Goal: Task Accomplishment & Management: Manage account settings

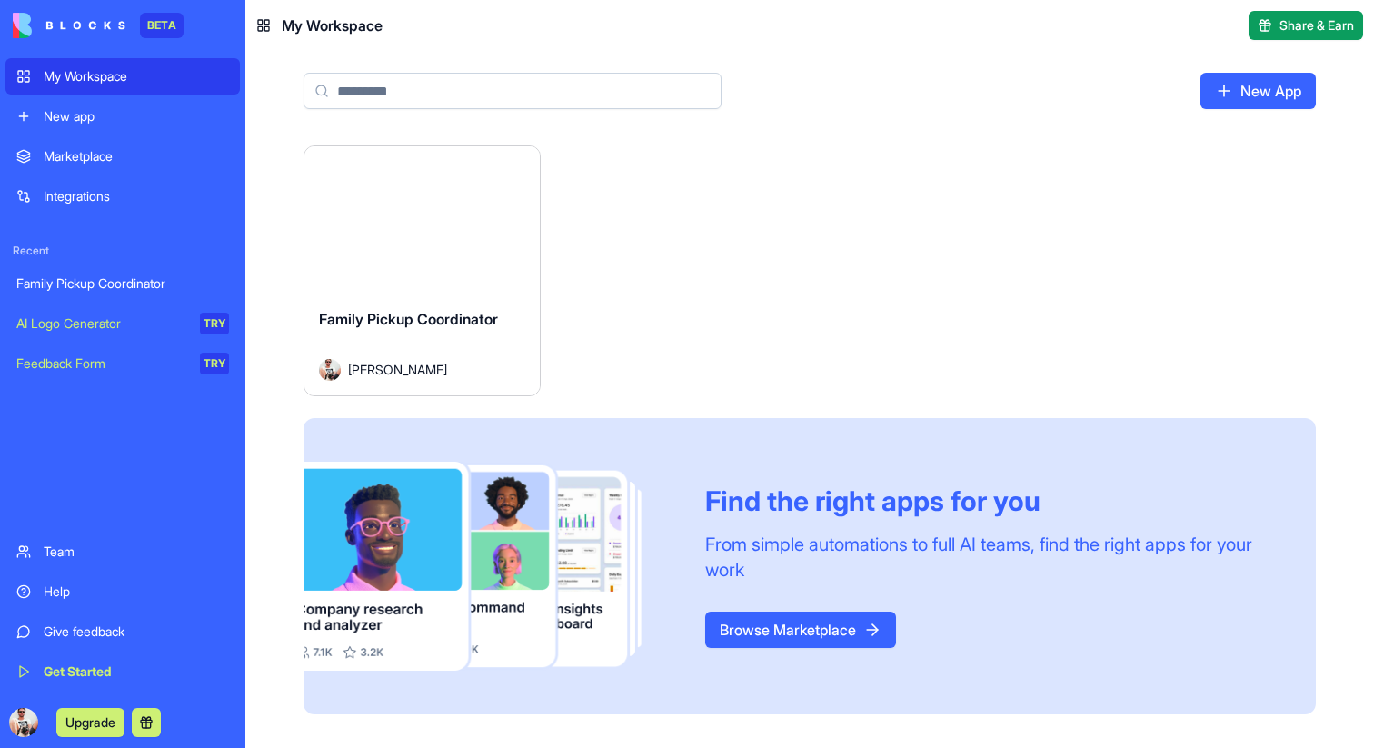
click at [152, 173] on link "Marketplace" at bounding box center [122, 156] width 234 height 36
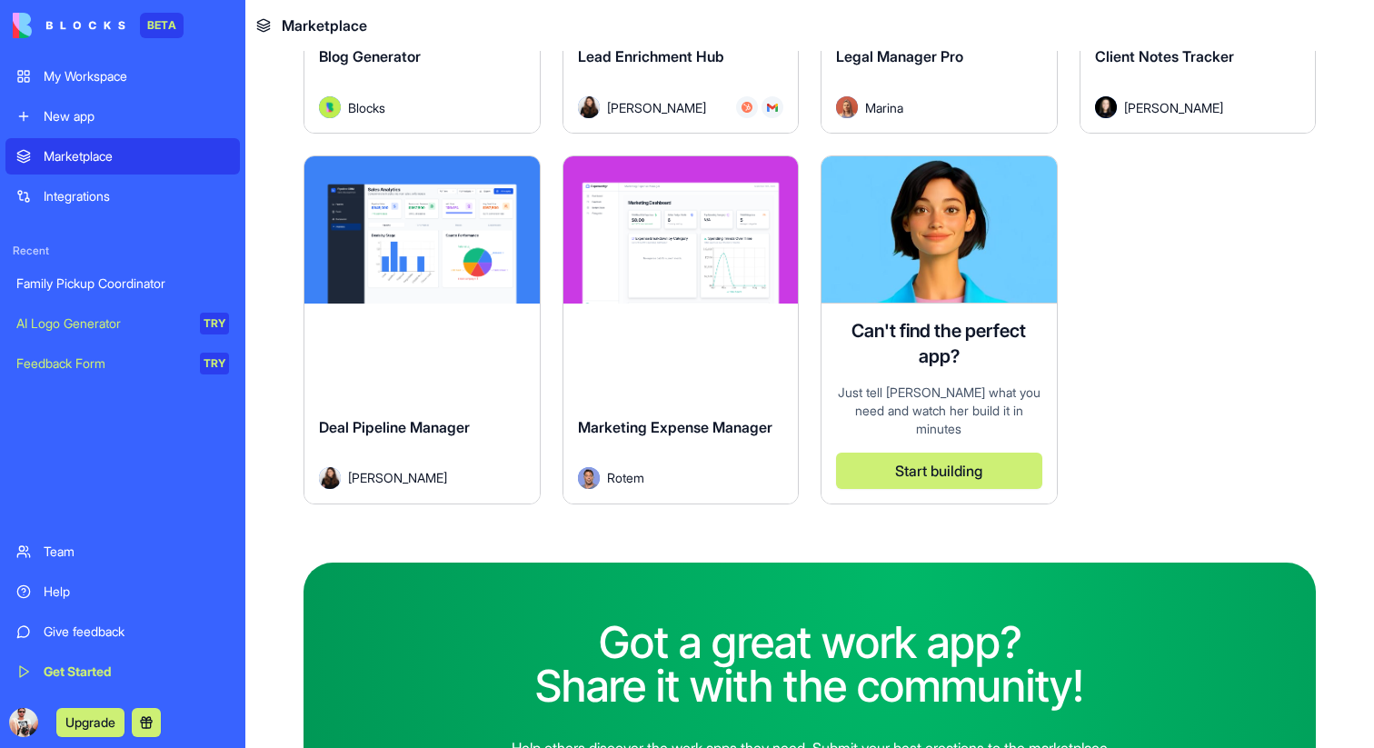
scroll to position [5322, 0]
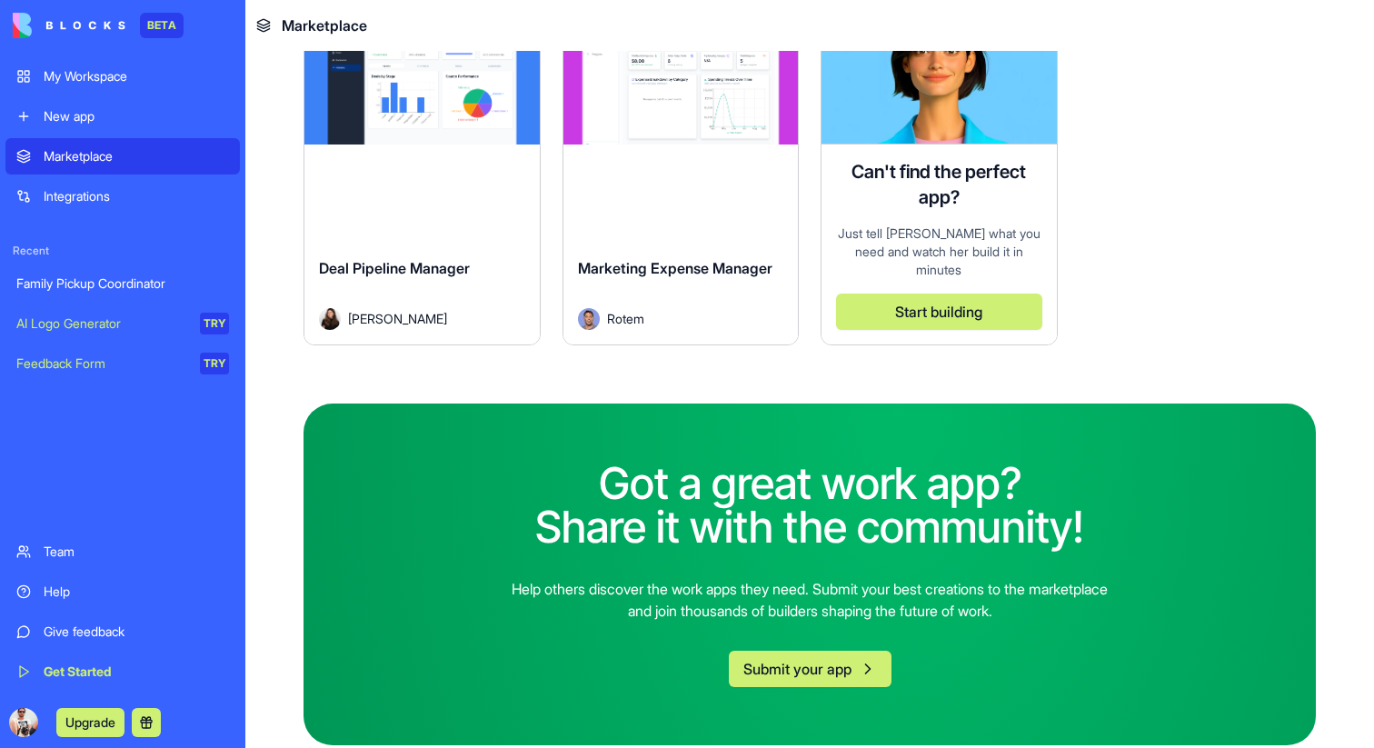
click at [117, 107] on div "New app" at bounding box center [136, 116] width 185 height 18
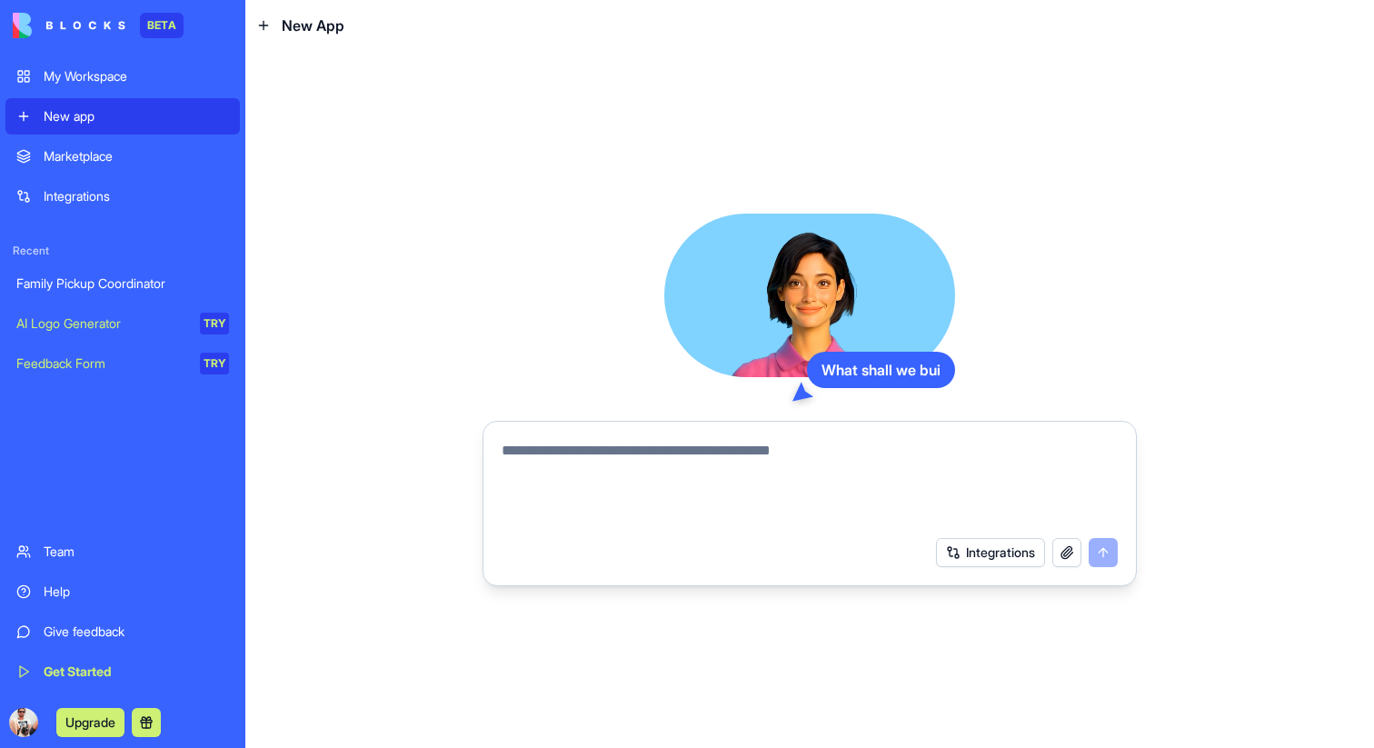
click at [603, 445] on textarea at bounding box center [810, 483] width 616 height 87
type textarea "*"
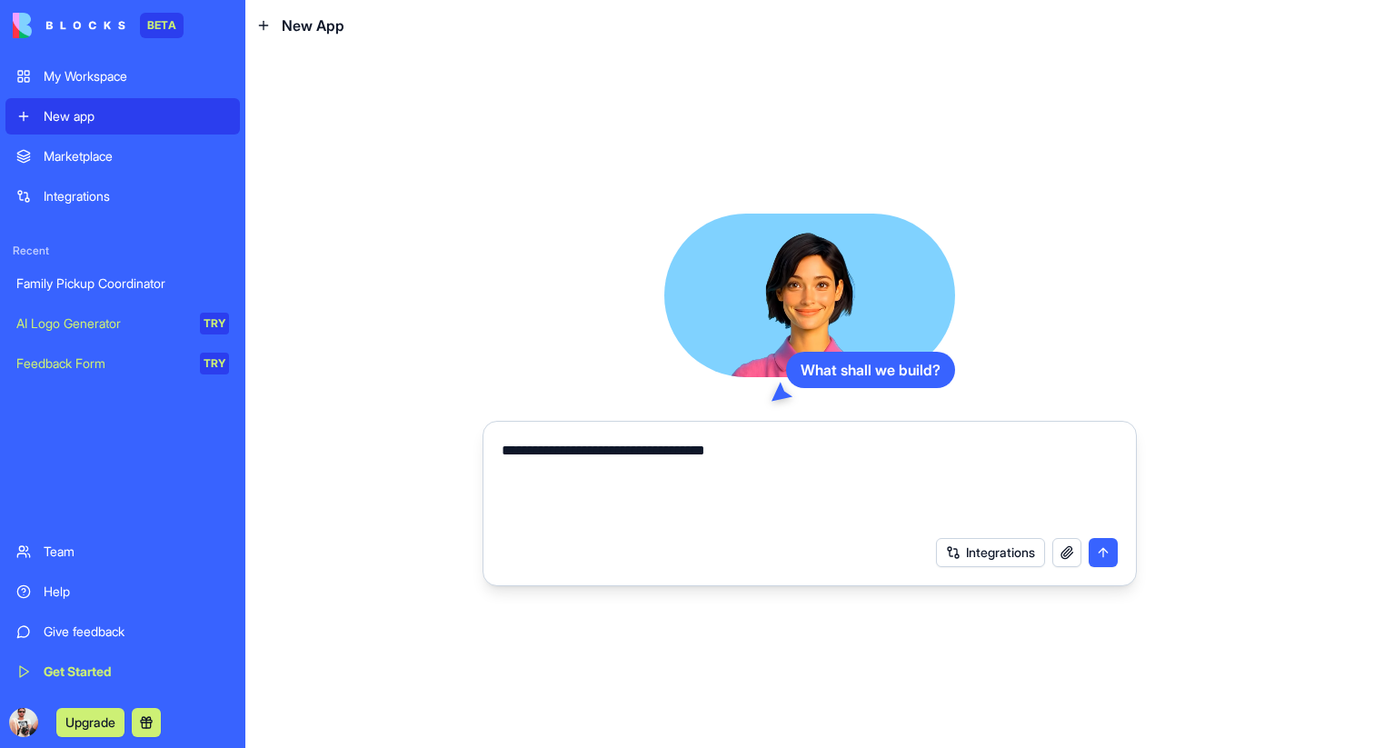
type textarea "**********"
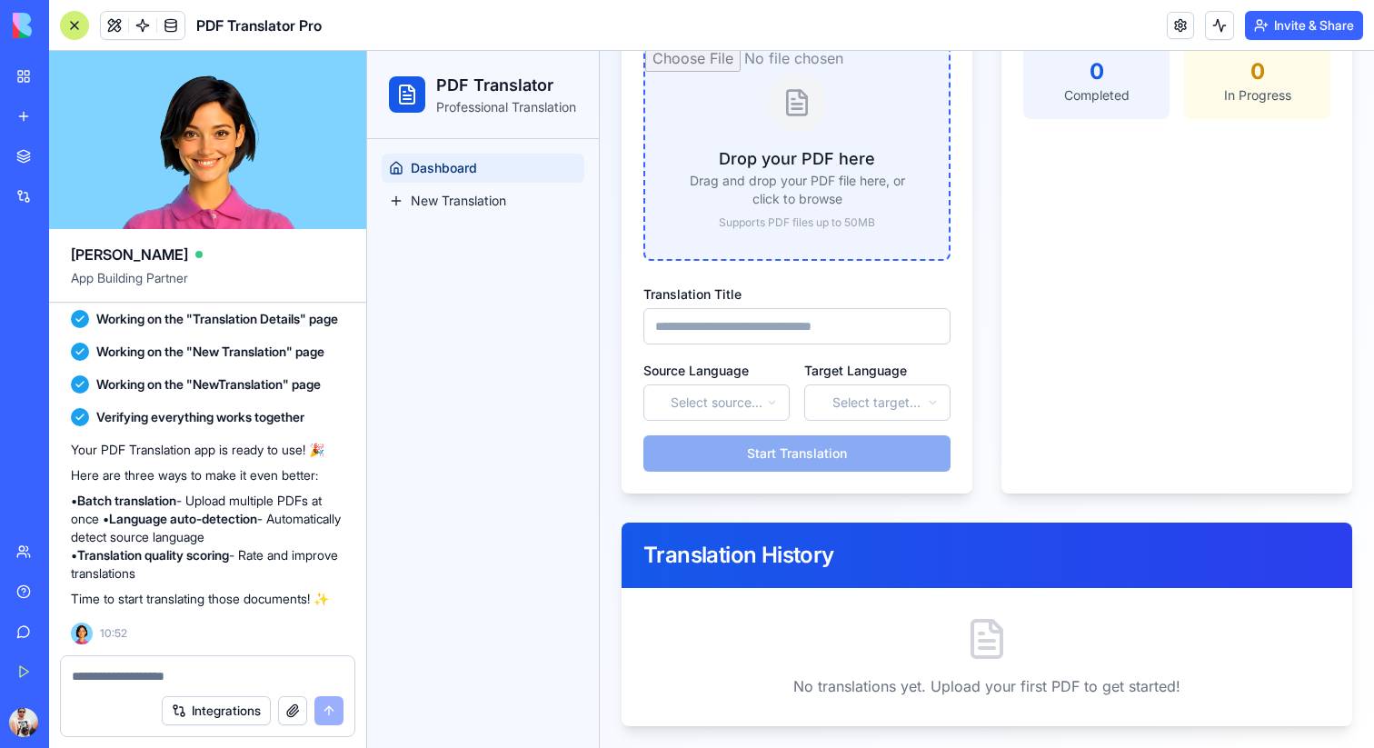
scroll to position [158, 0]
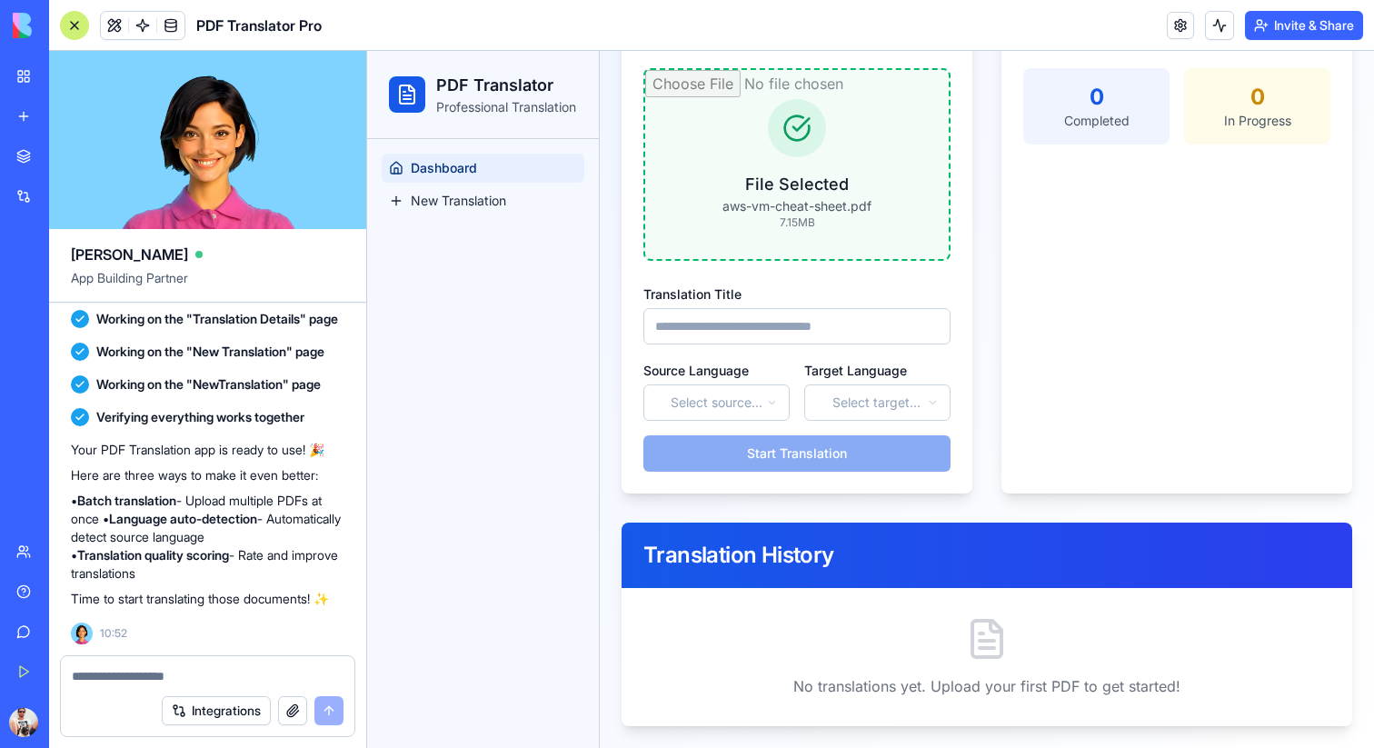
click at [677, 324] on input "Translation Title" at bounding box center [796, 326] width 307 height 36
type input "*"
type input "***"
click at [705, 394] on html "**********" at bounding box center [870, 320] width 1007 height 855
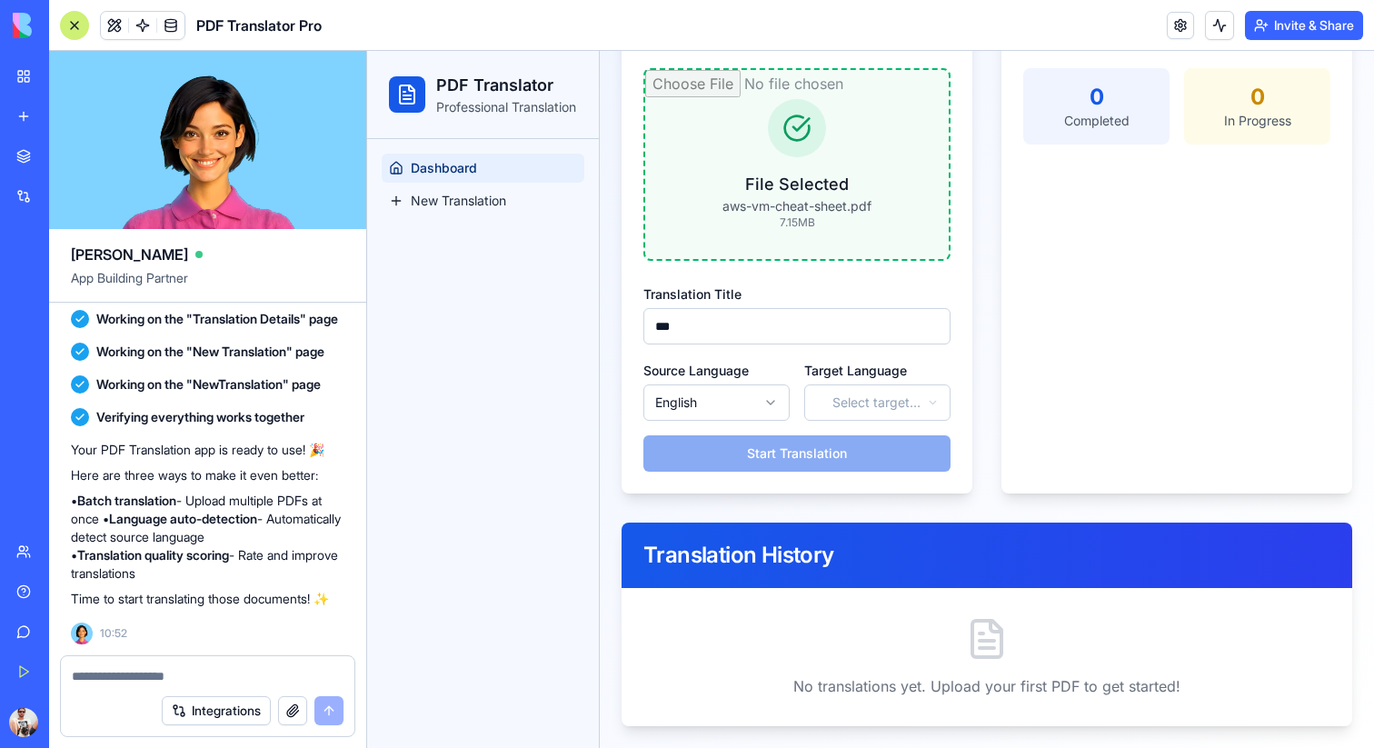
click at [900, 412] on html "**********" at bounding box center [870, 320] width 1007 height 855
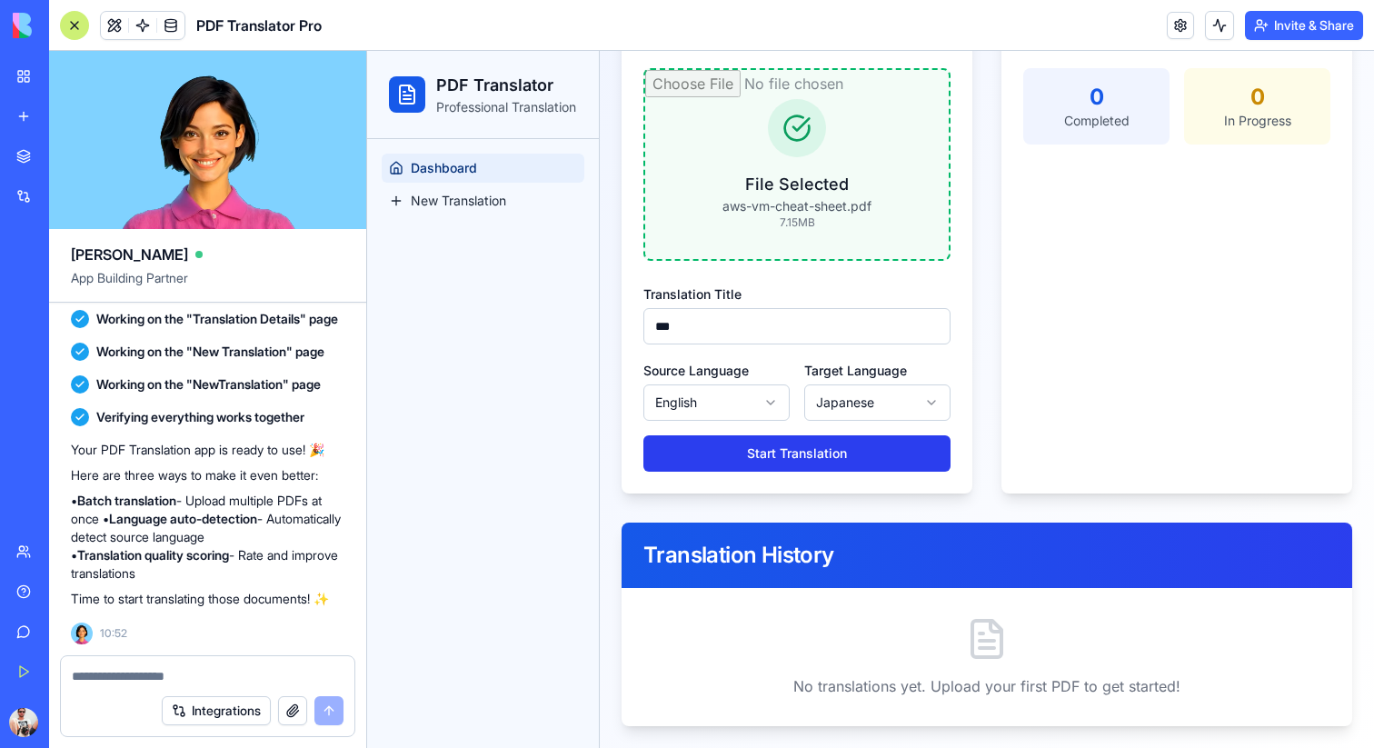
click at [806, 455] on button "Start Translation" at bounding box center [796, 453] width 307 height 36
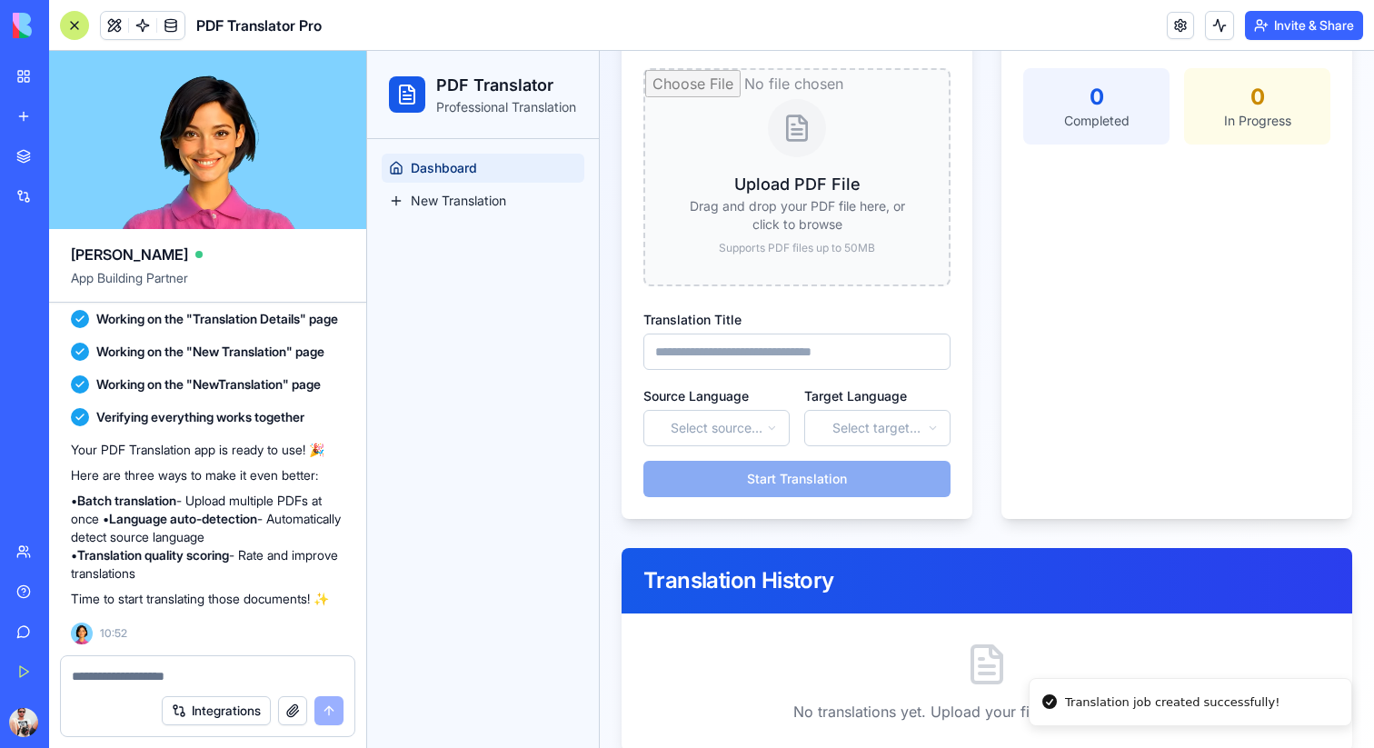
scroll to position [155, 0]
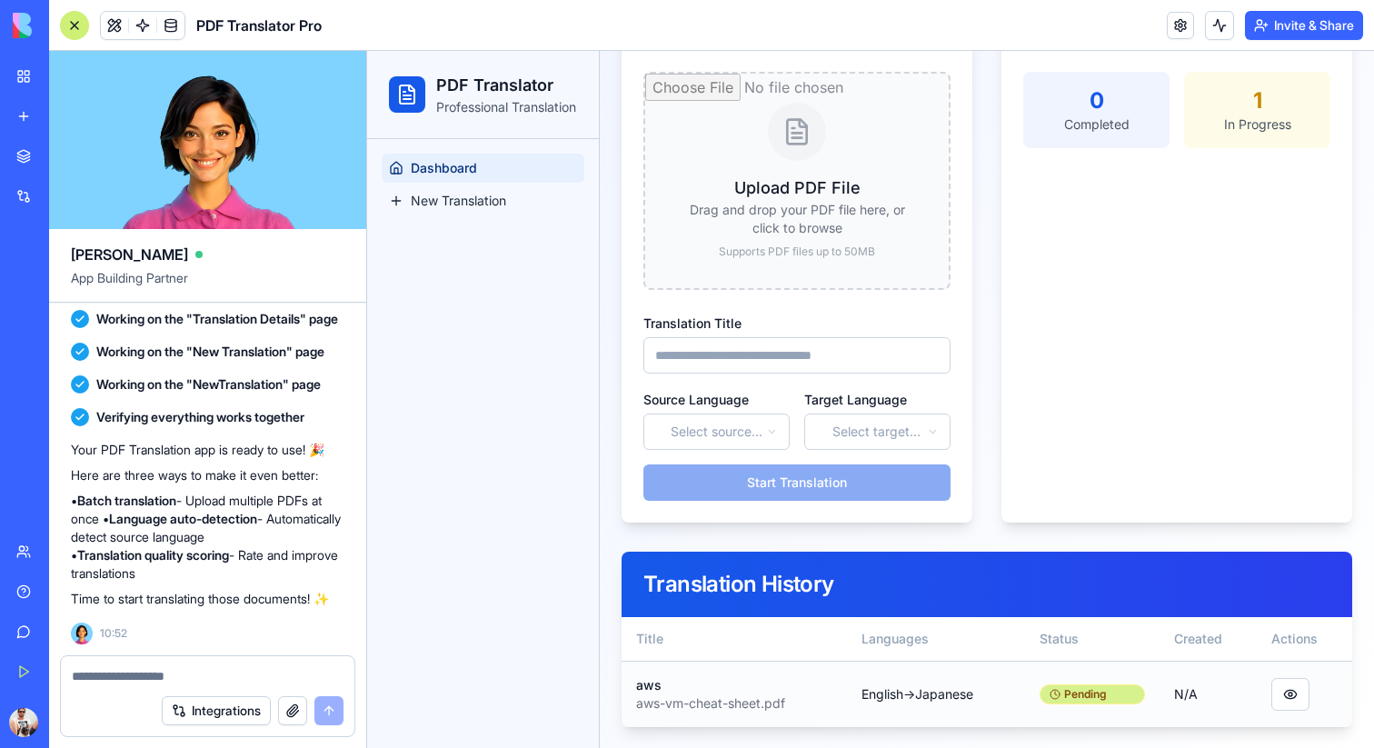
click at [1095, 695] on div "Pending" at bounding box center [1092, 694] width 105 height 20
click at [1219, 20] on button at bounding box center [1219, 25] width 29 height 29
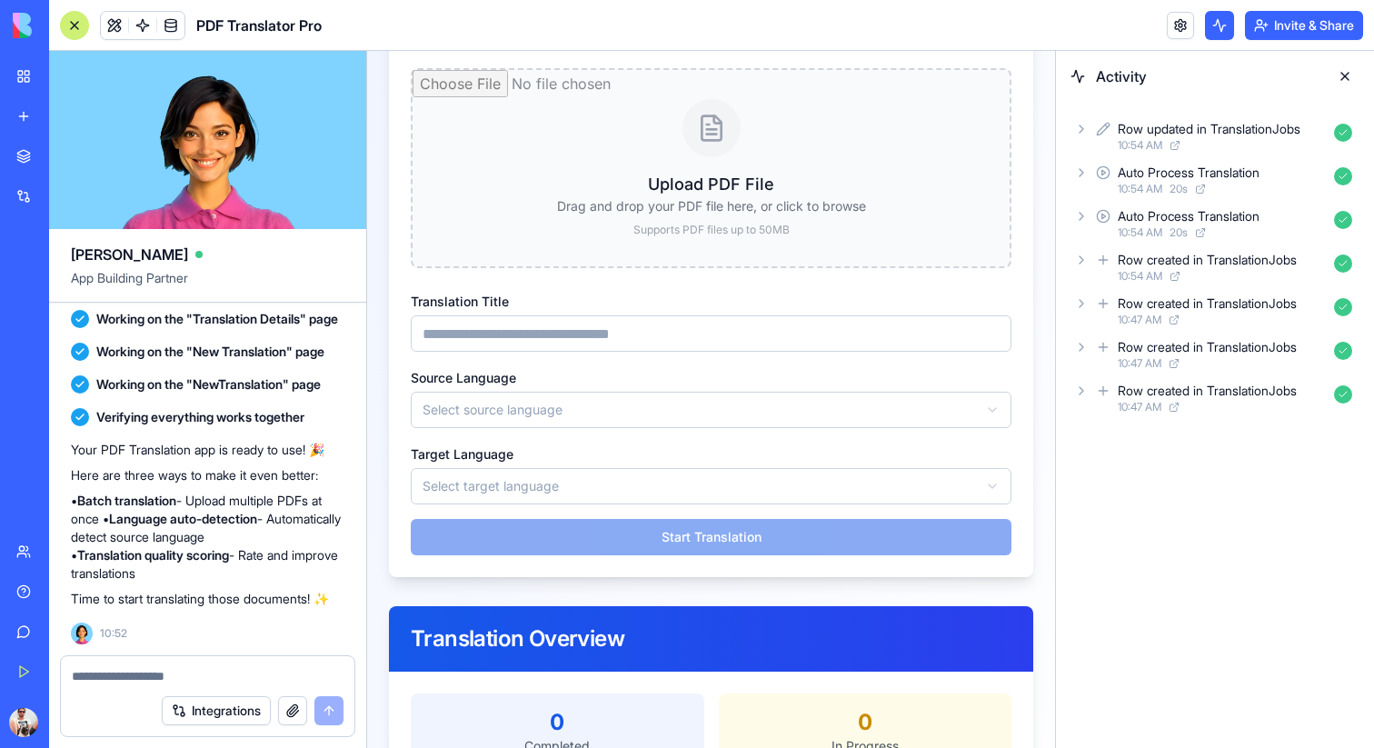
click at [1348, 68] on button at bounding box center [1345, 76] width 29 height 29
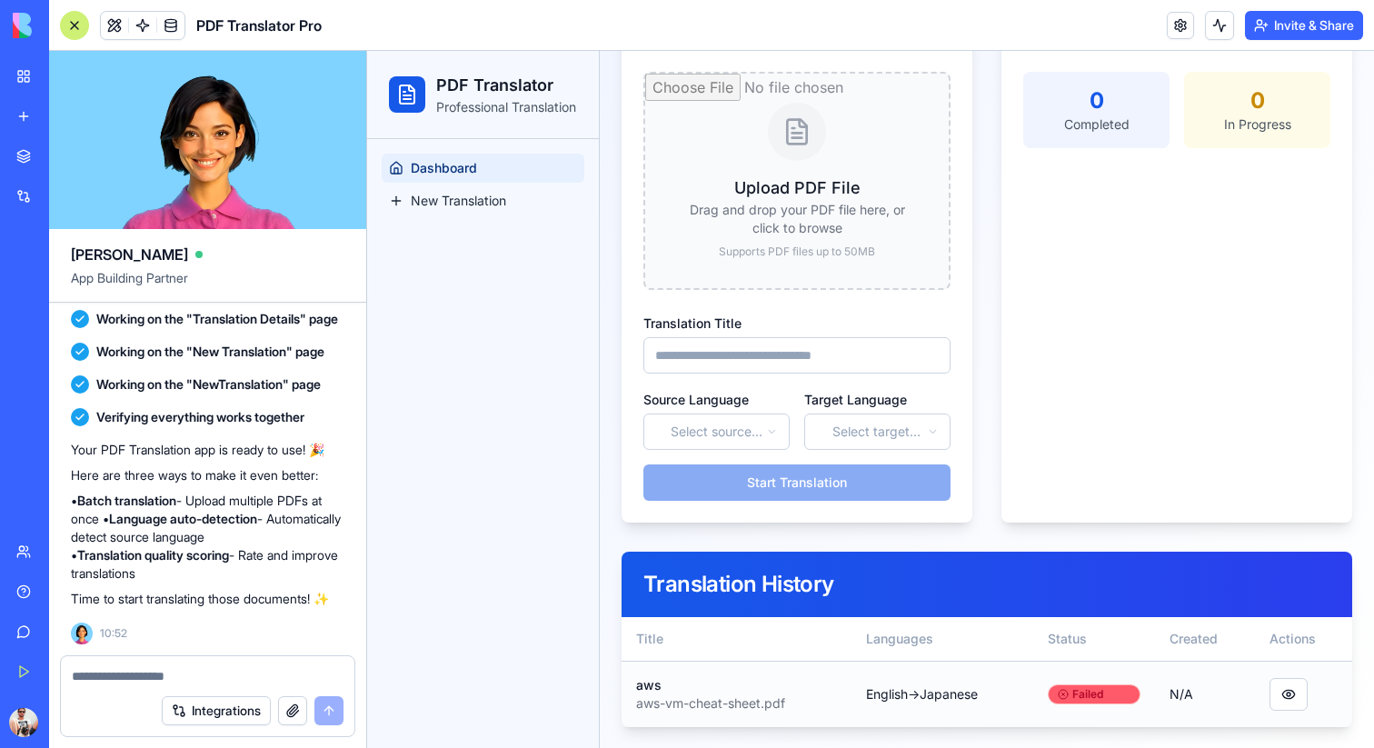
click at [1109, 701] on div "Failed" at bounding box center [1094, 694] width 93 height 20
click at [1303, 35] on button "Invite & Share" at bounding box center [1304, 25] width 118 height 29
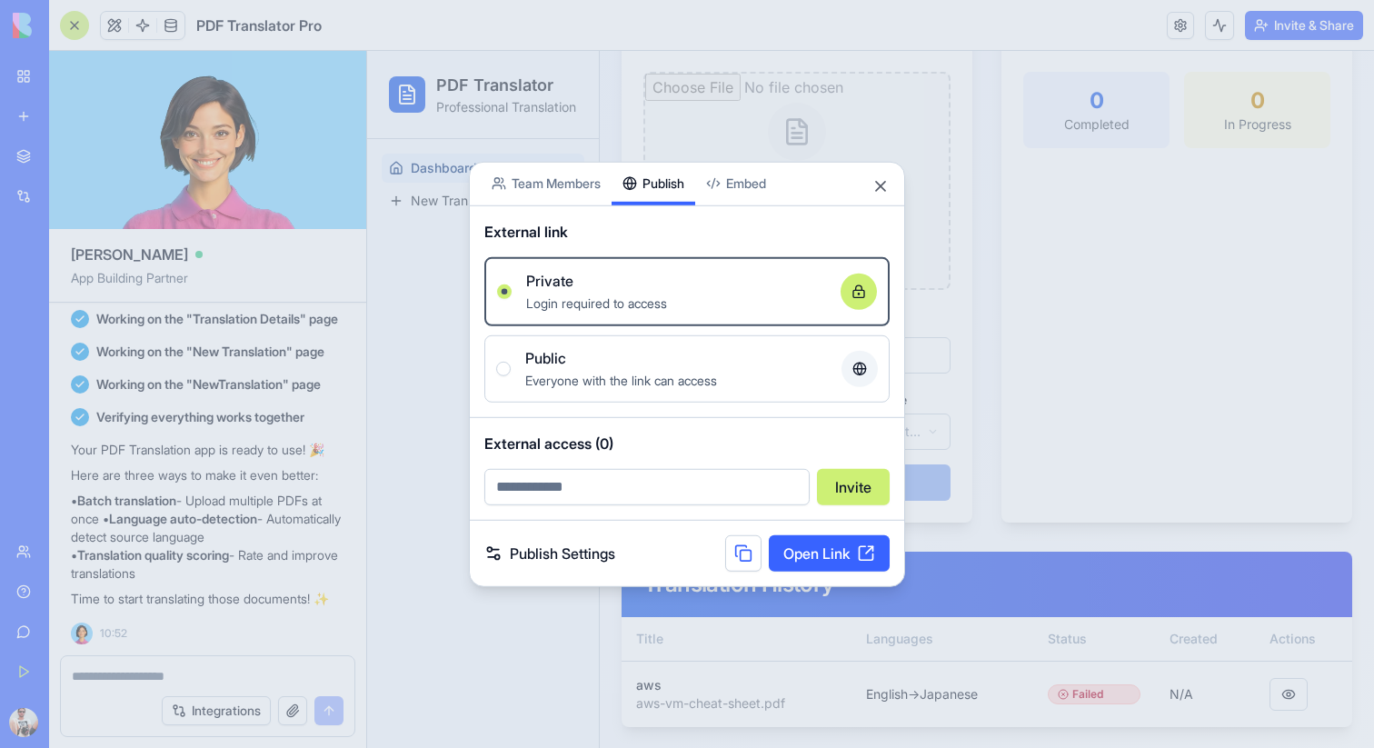
click at [663, 207] on div "Share App Team Members Publish Embed External link Private Login required to ac…" at bounding box center [687, 373] width 436 height 425
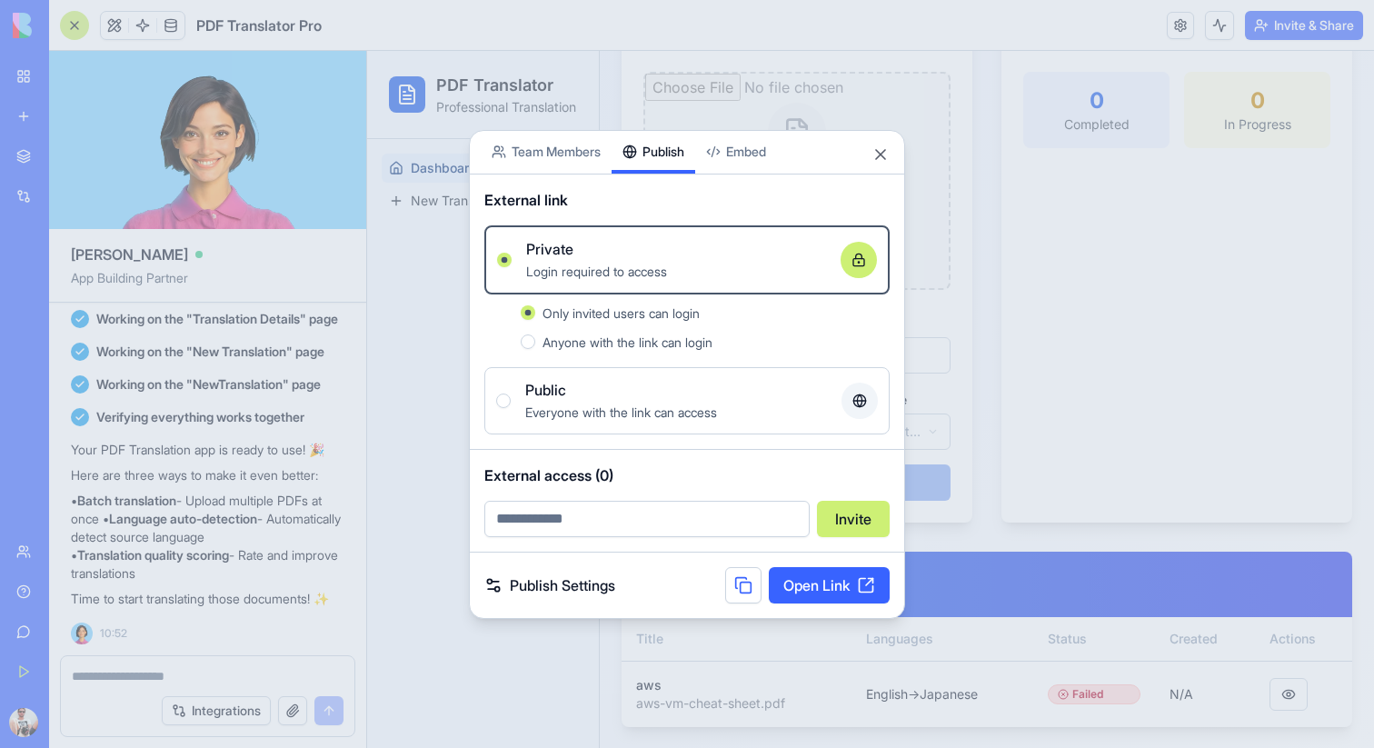
click at [740, 588] on button at bounding box center [743, 585] width 36 height 36
click at [842, 592] on link "Open Link" at bounding box center [829, 585] width 121 height 36
click at [886, 153] on button "Close" at bounding box center [881, 154] width 18 height 18
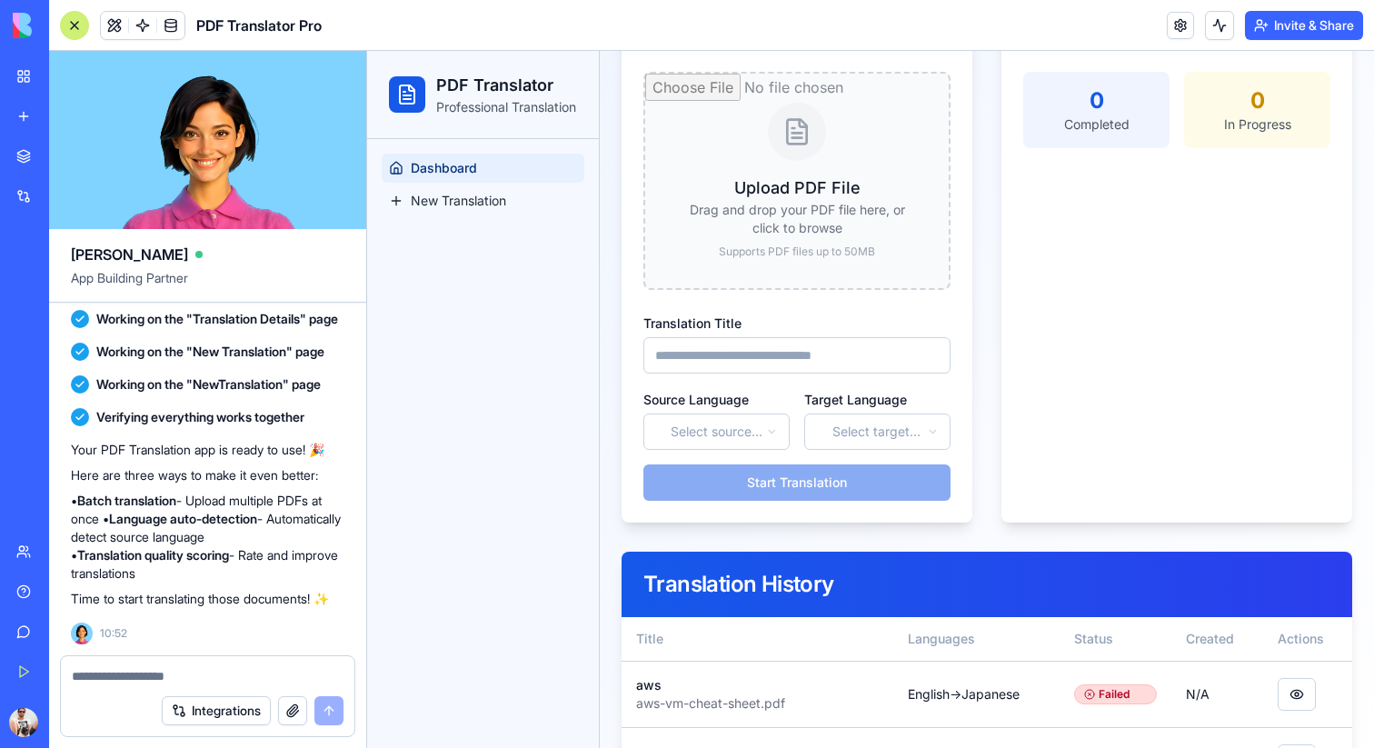
scroll to position [221, 0]
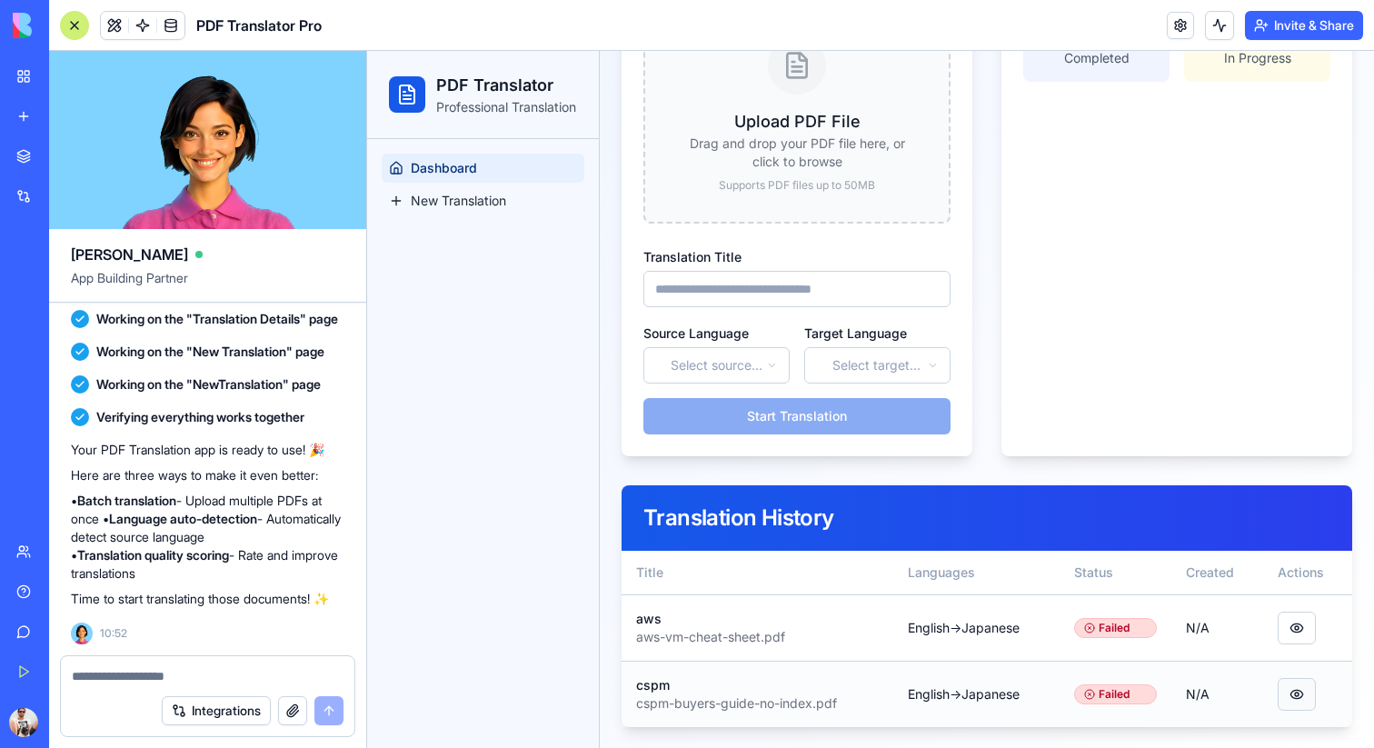
click at [1302, 700] on button at bounding box center [1297, 694] width 38 height 33
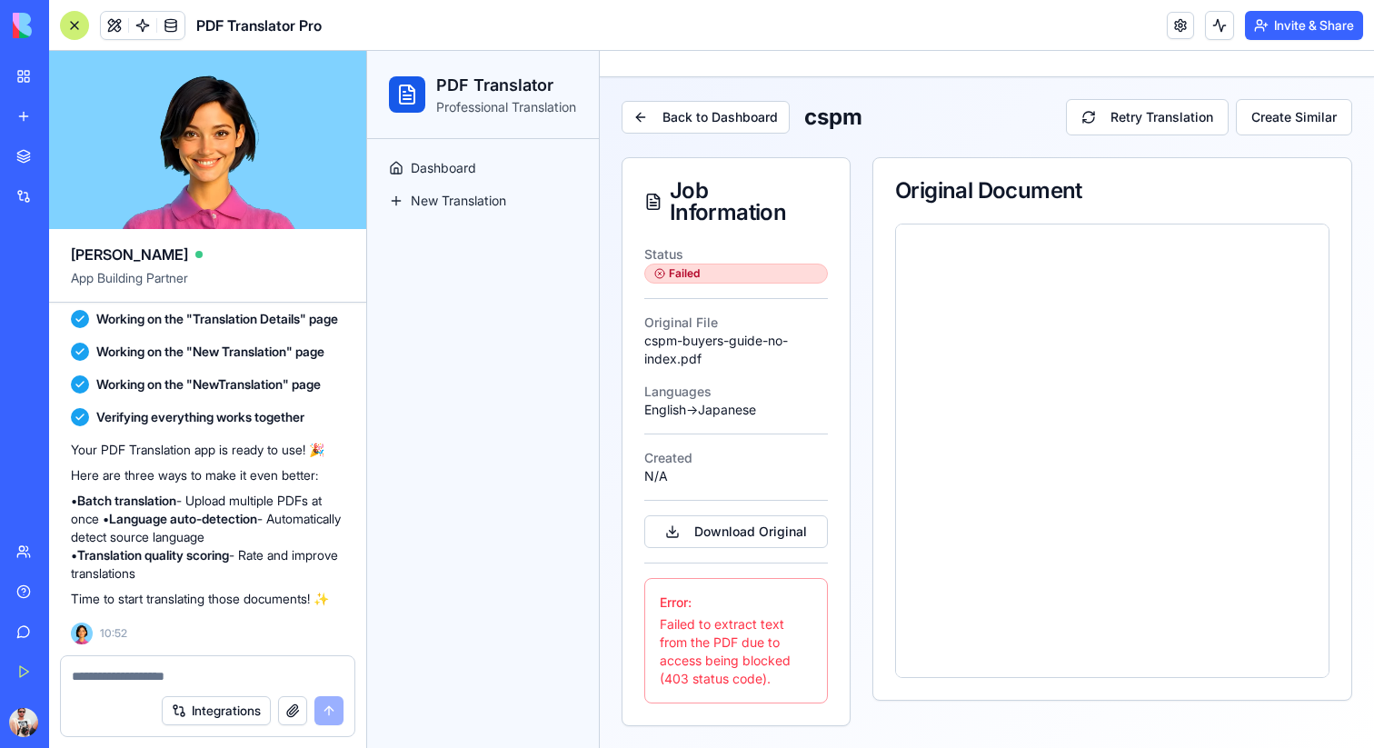
scroll to position [40, 0]
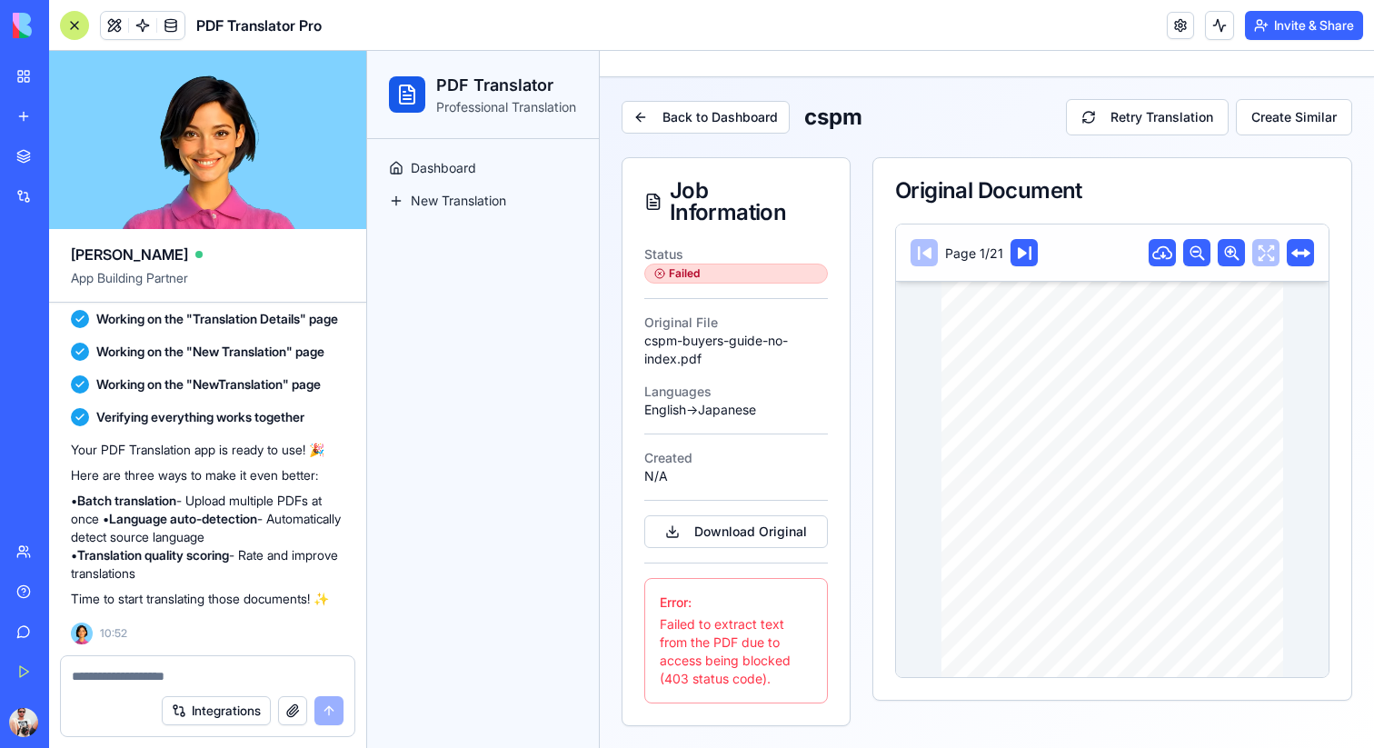
click at [73, 22] on div at bounding box center [74, 25] width 29 height 29
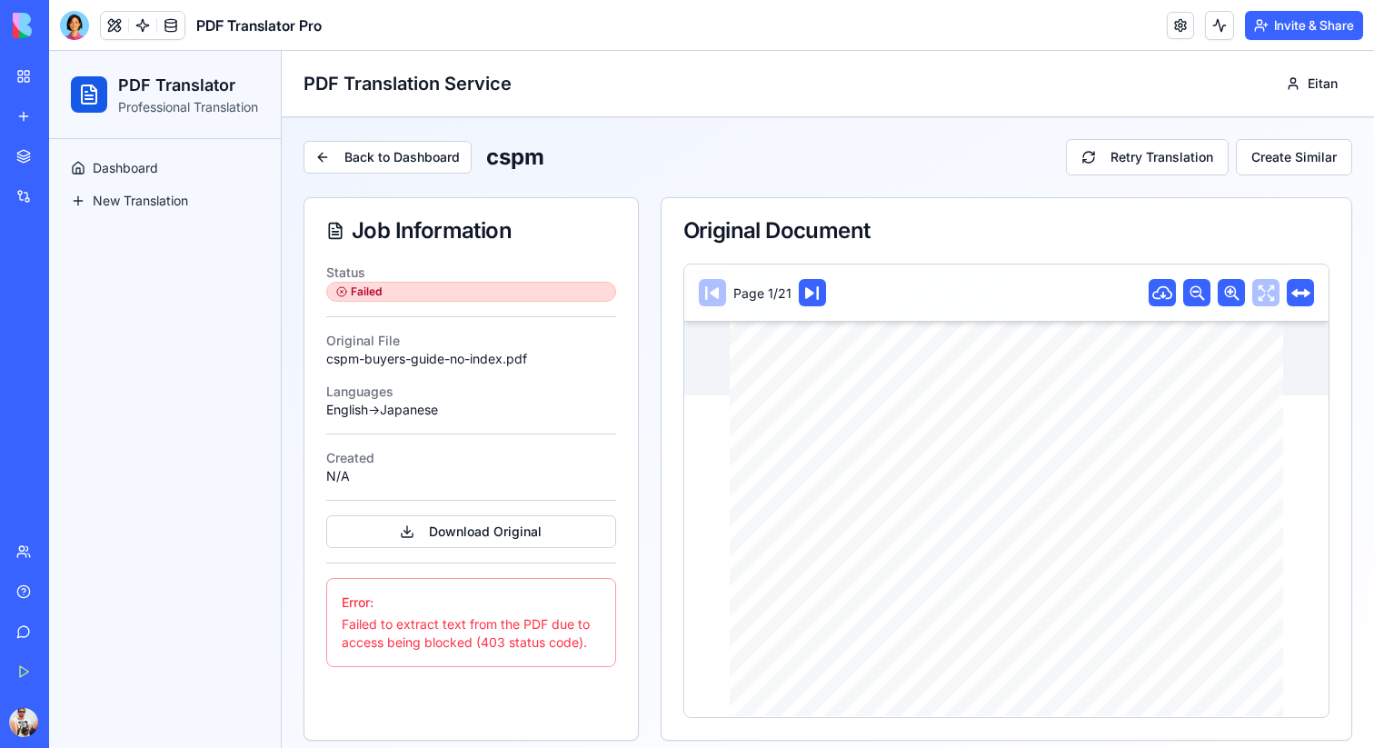
click at [459, 599] on div "Error:" at bounding box center [471, 602] width 259 height 18
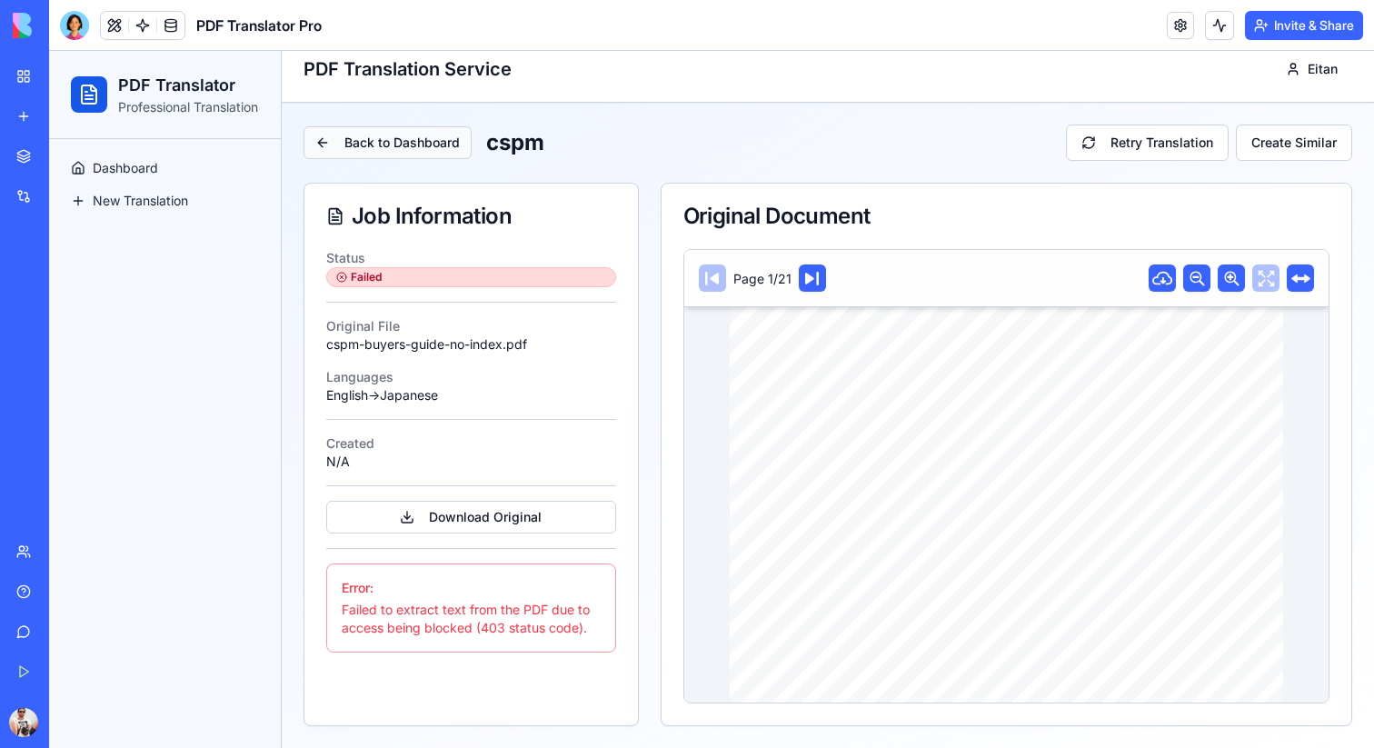
click at [366, 151] on button "Back to Dashboard" at bounding box center [388, 142] width 168 height 33
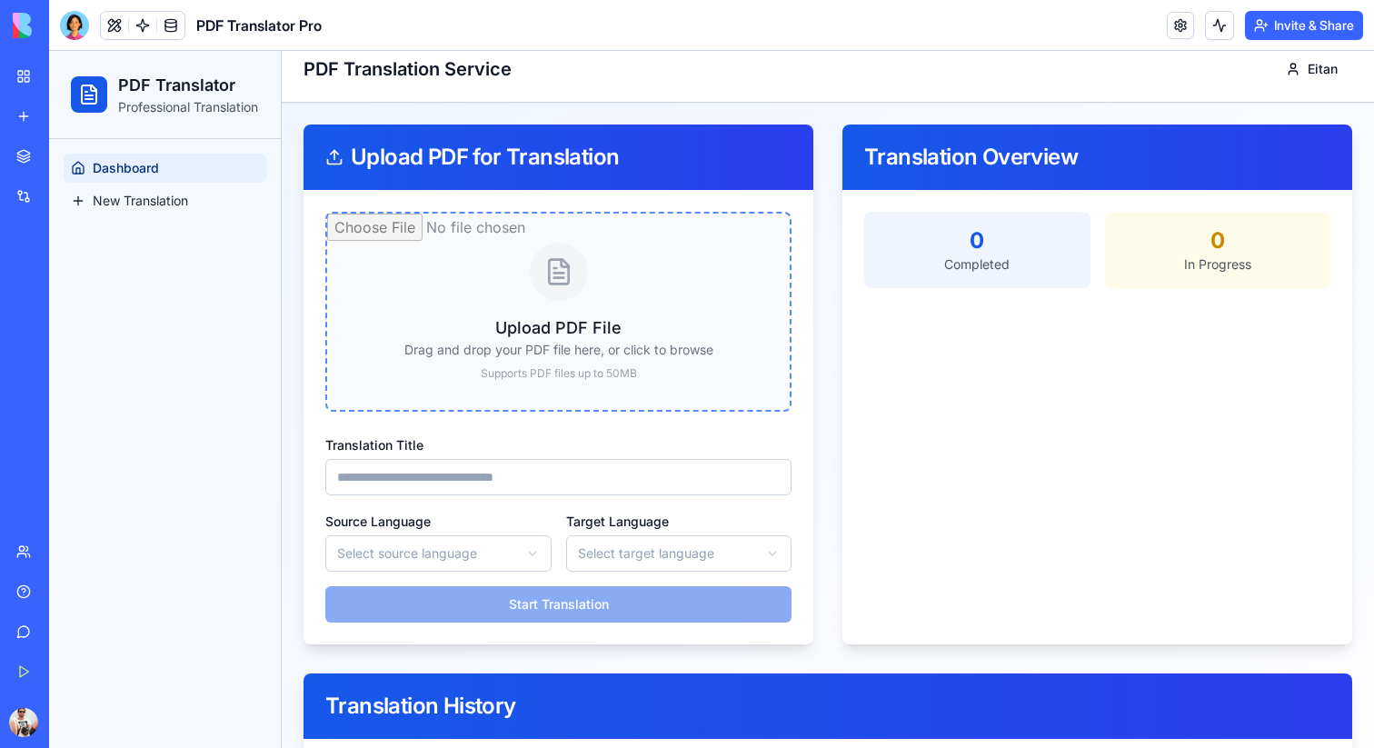
click at [546, 296] on input "file" at bounding box center [558, 312] width 463 height 196
click at [28, 84] on link "My Workspace" at bounding box center [41, 76] width 73 height 36
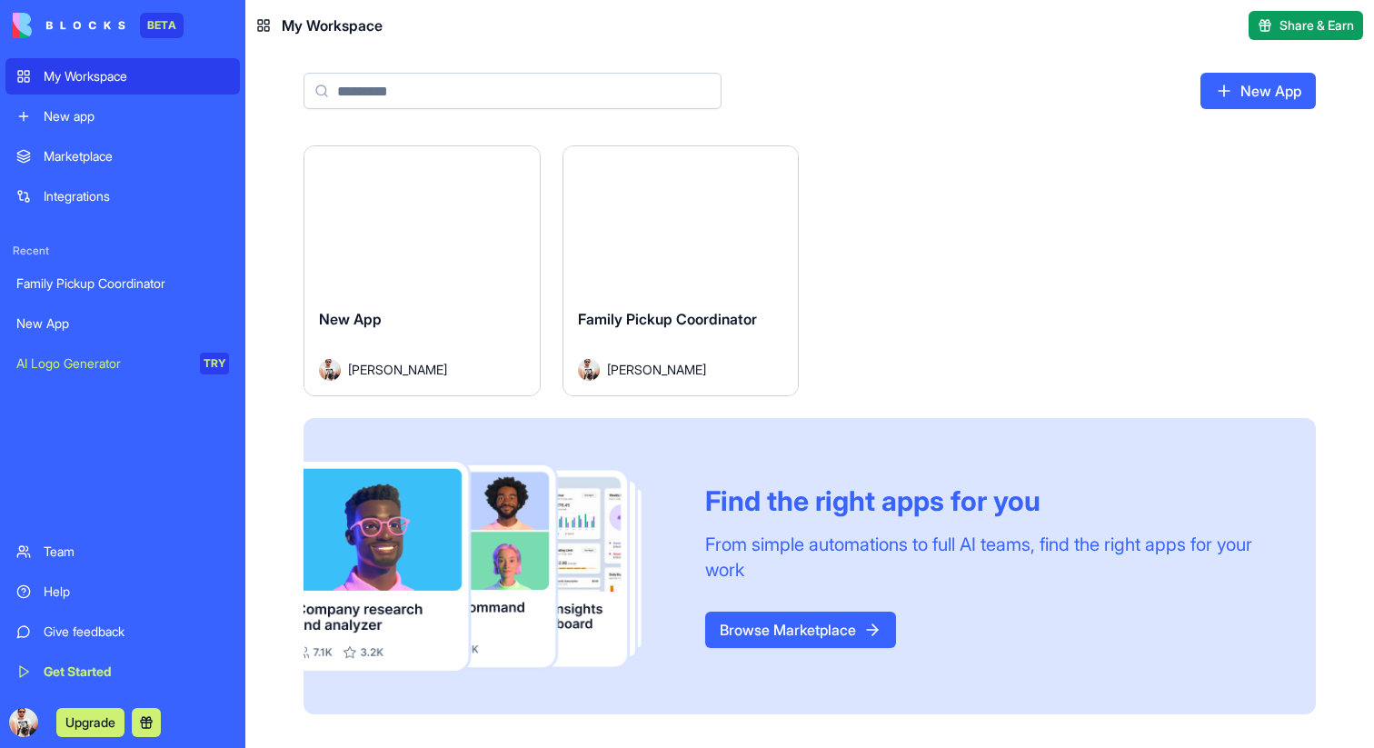
click at [412, 246] on div "Launch" at bounding box center [421, 219] width 235 height 147
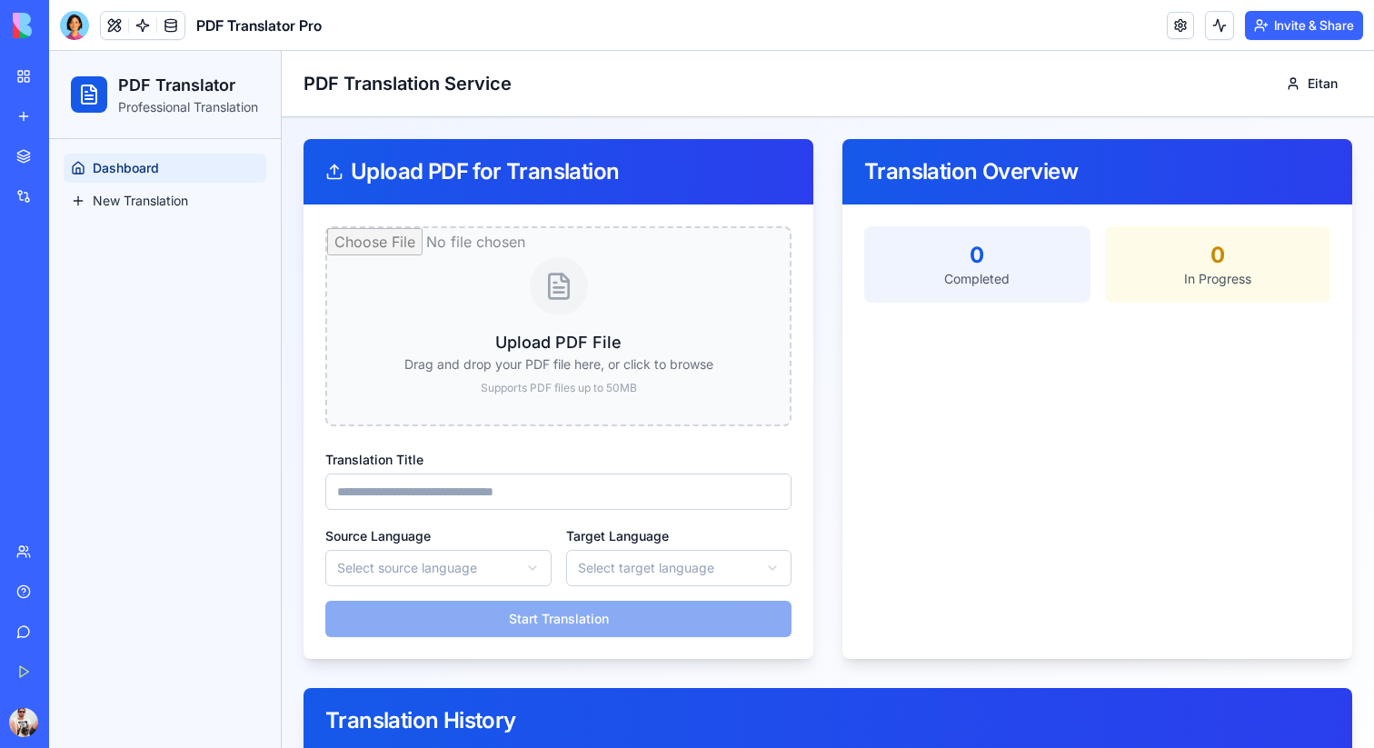
click at [67, 84] on div "My Workspace" at bounding box center [56, 76] width 24 height 18
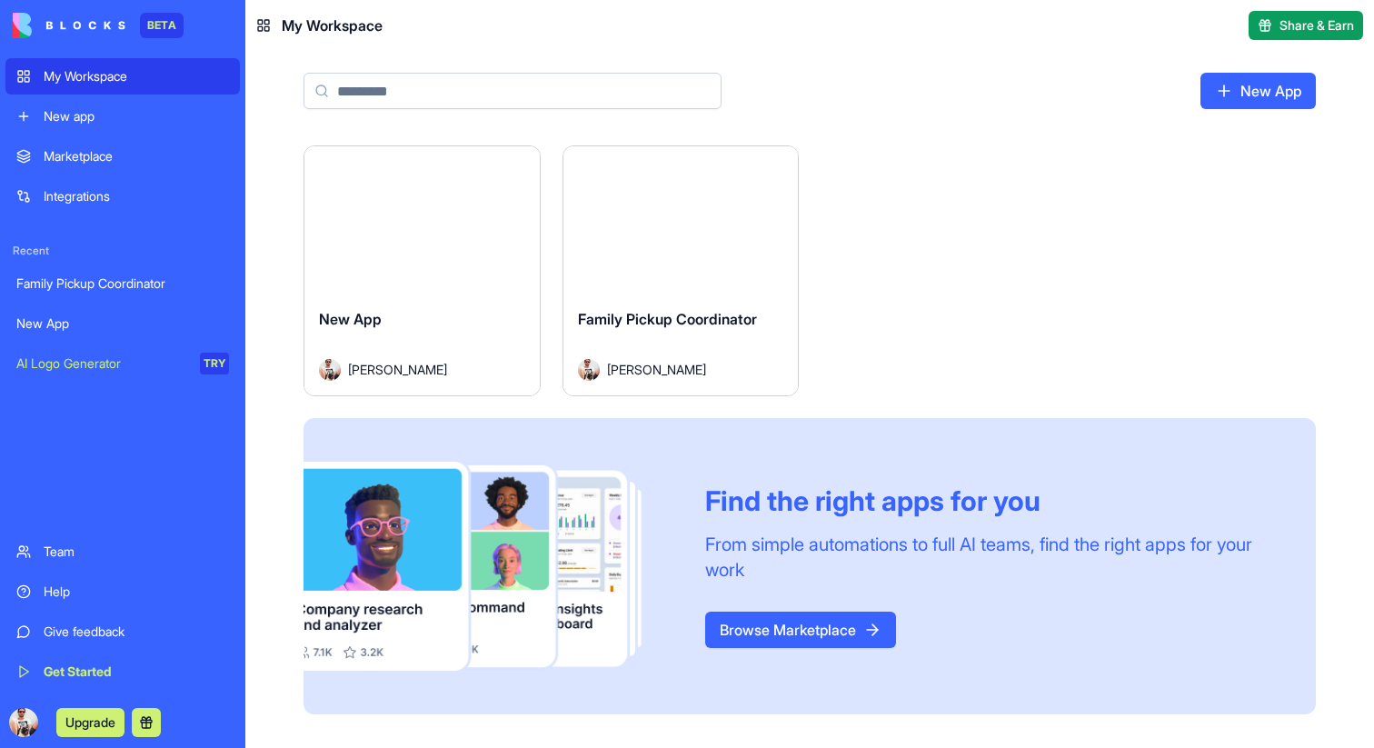
click at [514, 179] on html "BETA My Workspace New app Marketplace Integrations Recent Family Pickup Coordin…" at bounding box center [687, 374] width 1374 height 748
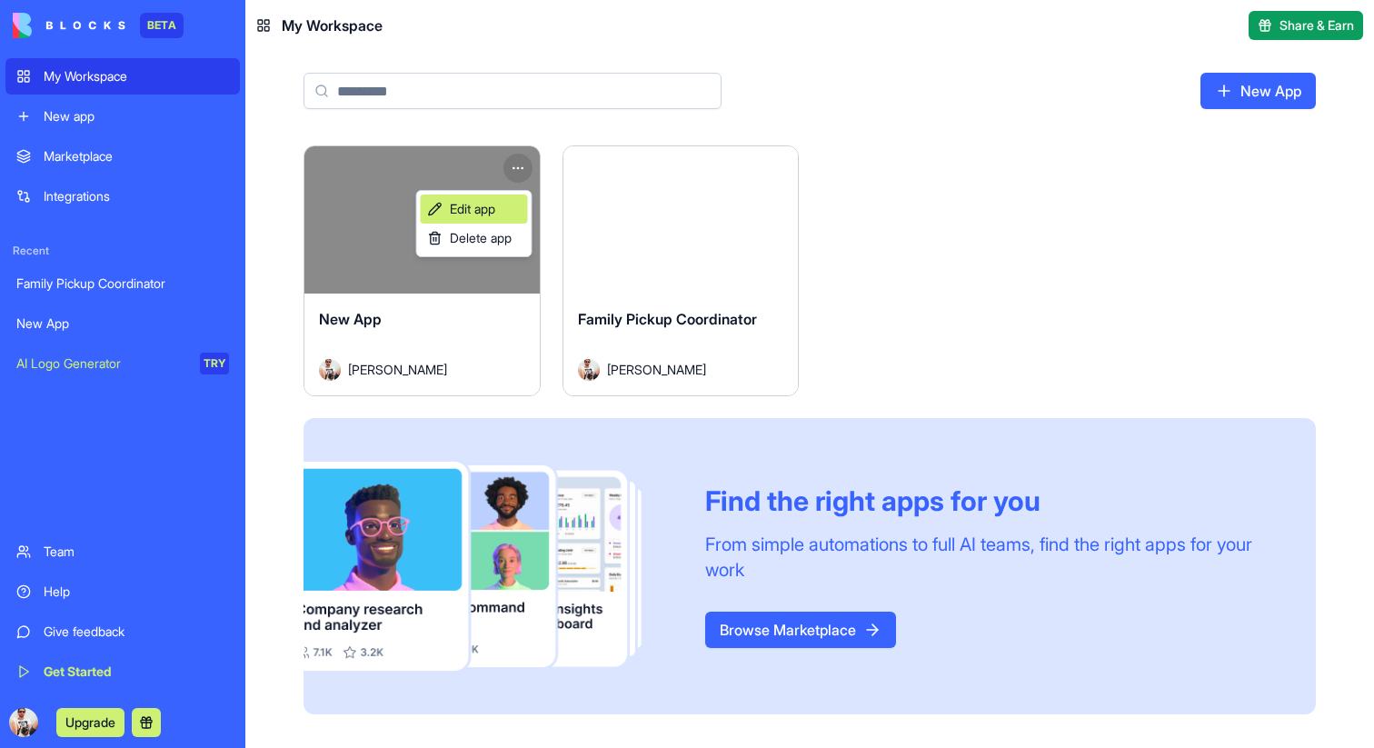
click at [495, 202] on span "Edit app" at bounding box center [472, 209] width 45 height 18
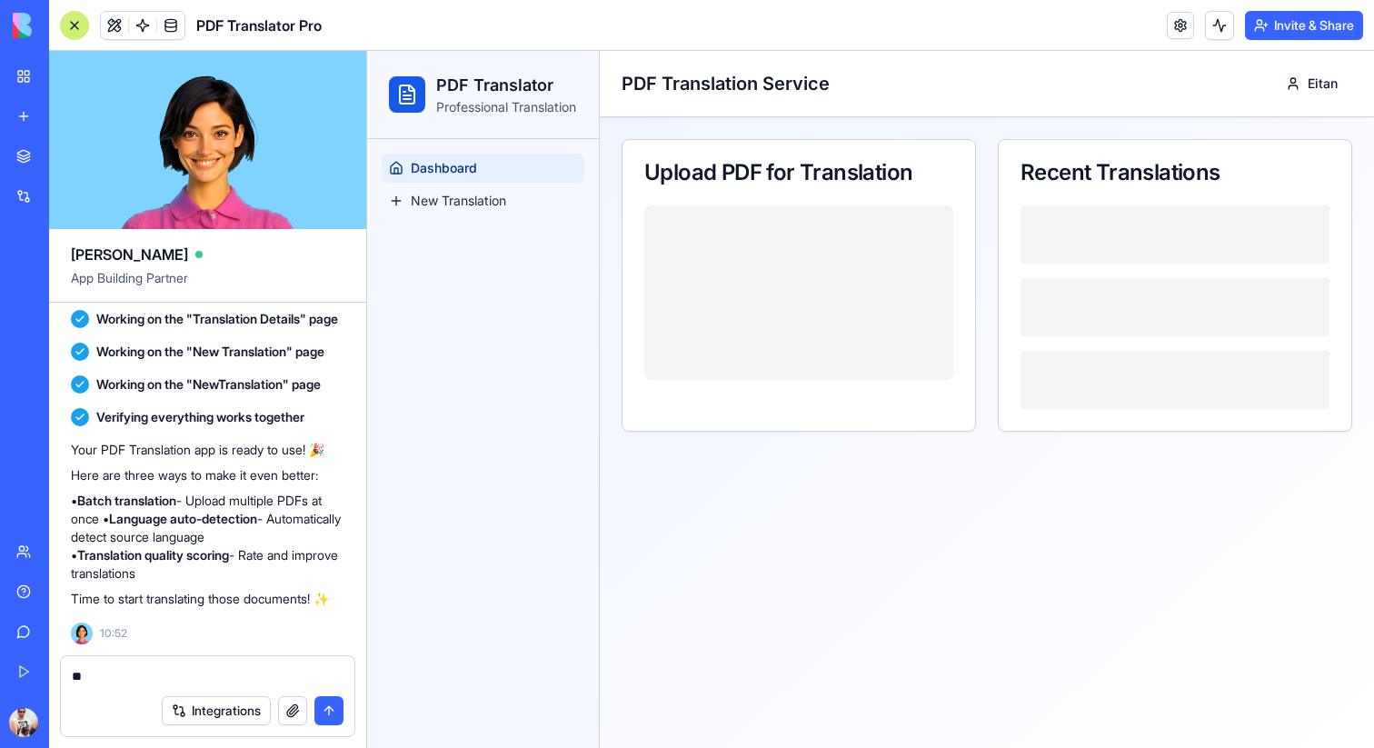
type textarea "*"
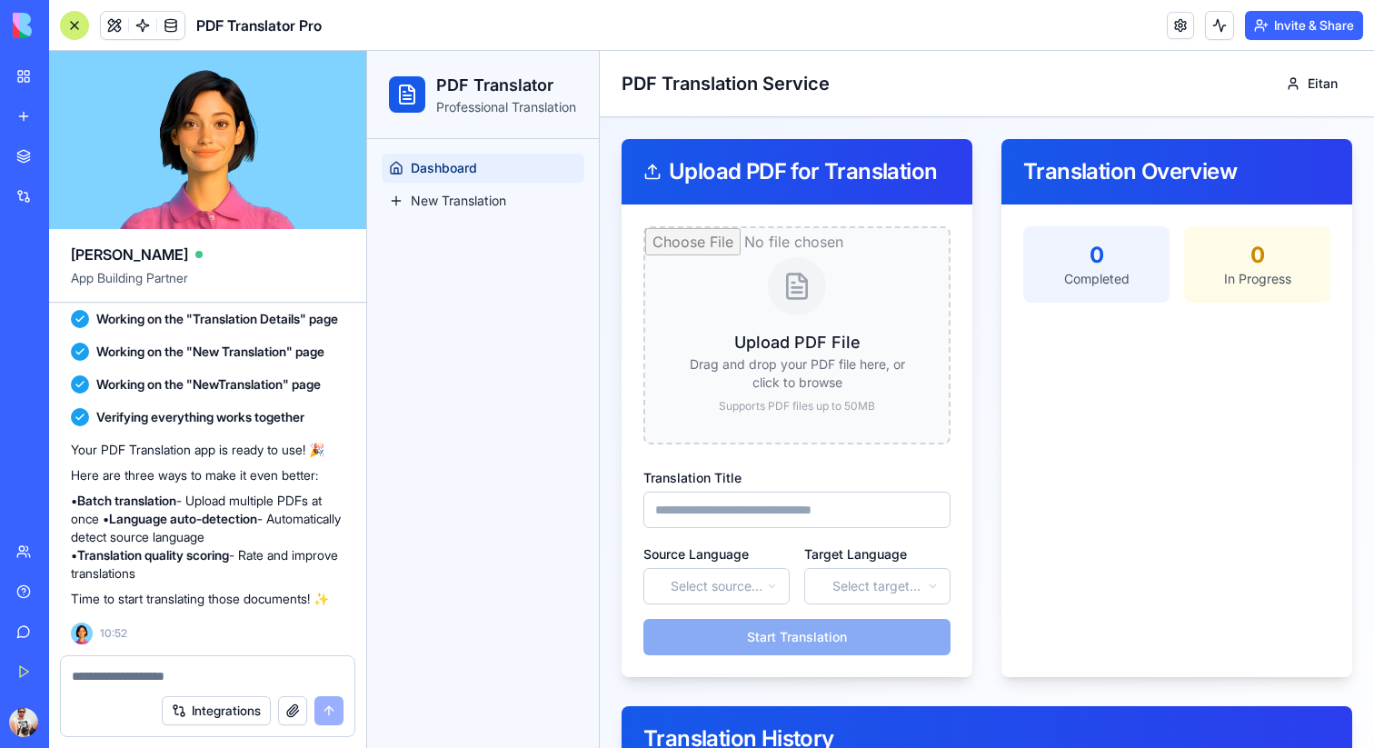
type textarea "*"
type textarea "**********"
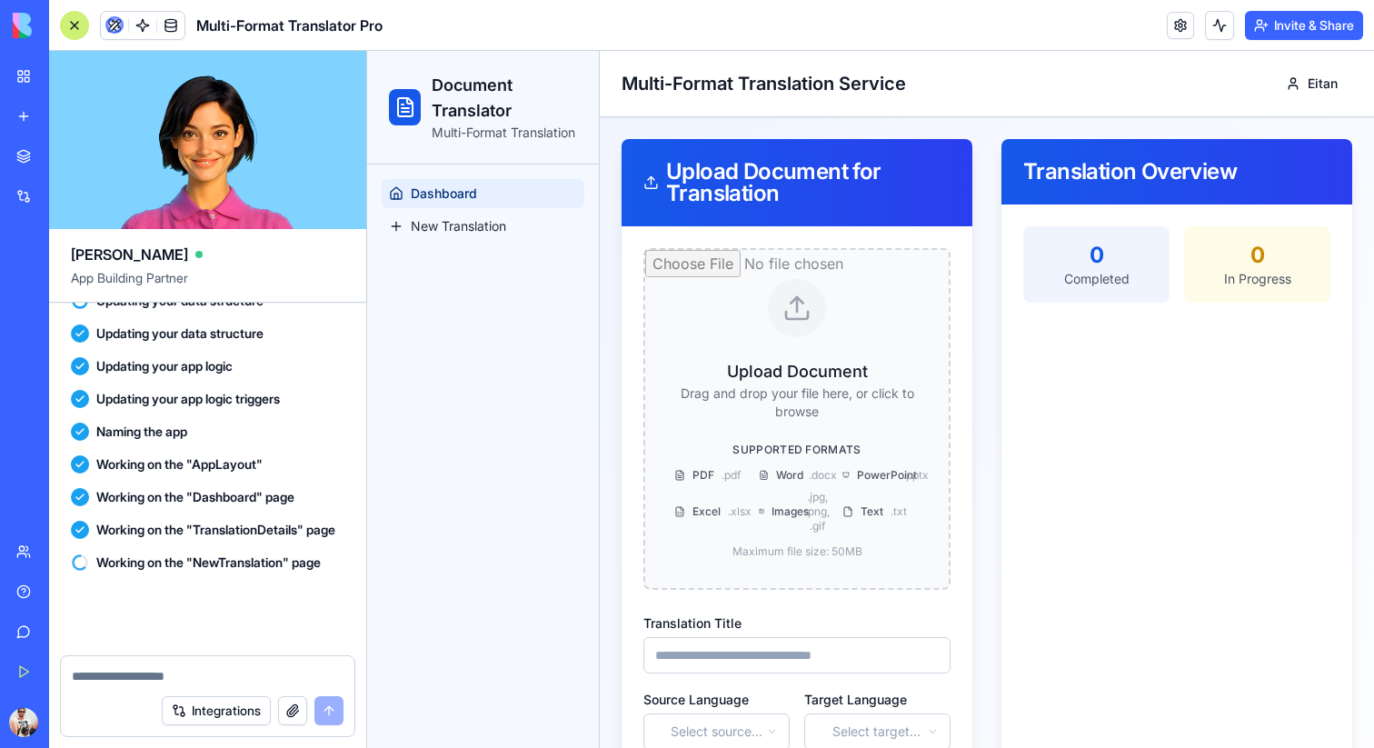
scroll to position [1352, 0]
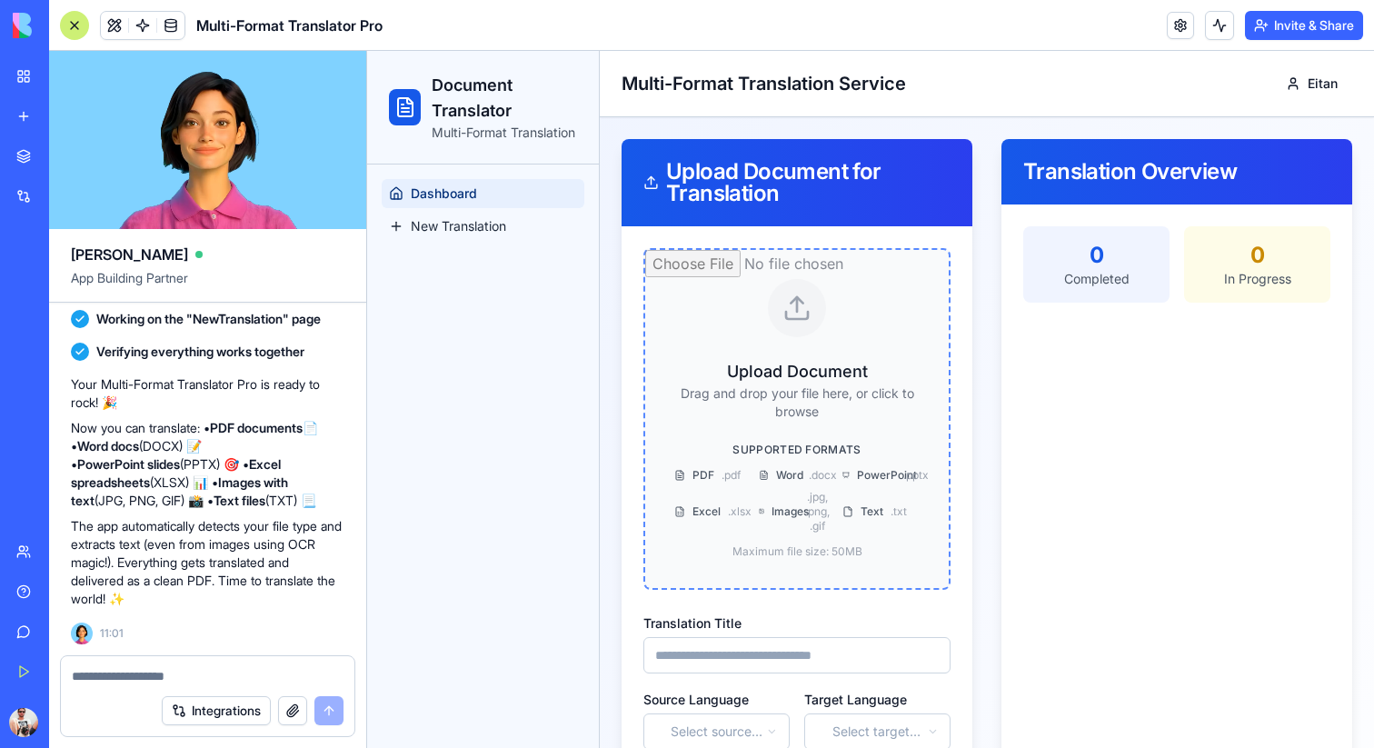
click at [754, 343] on input "file" at bounding box center [797, 419] width 304 height 338
type input "**********"
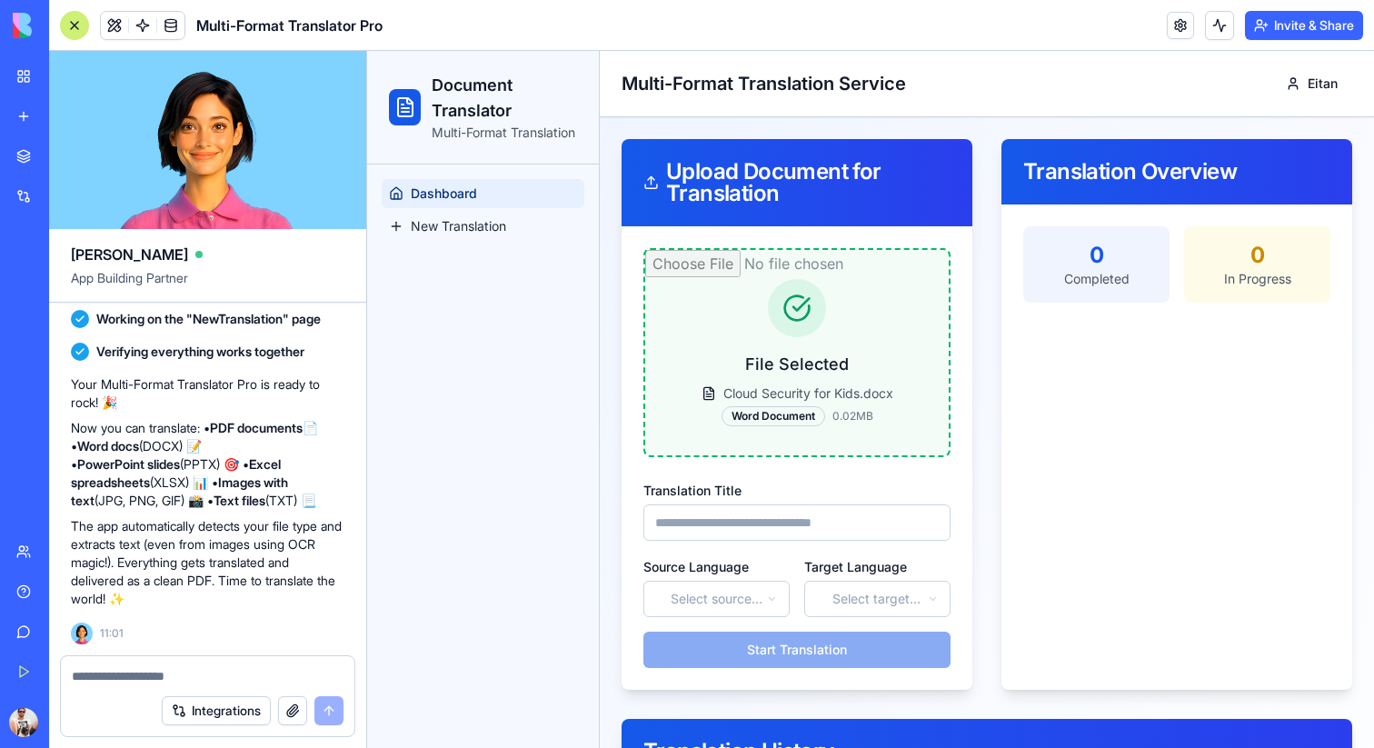
click at [757, 512] on input "Translation Title" at bounding box center [796, 522] width 307 height 36
type input "*"
type input "****"
click at [725, 612] on html "**********" at bounding box center [870, 526] width 1007 height 950
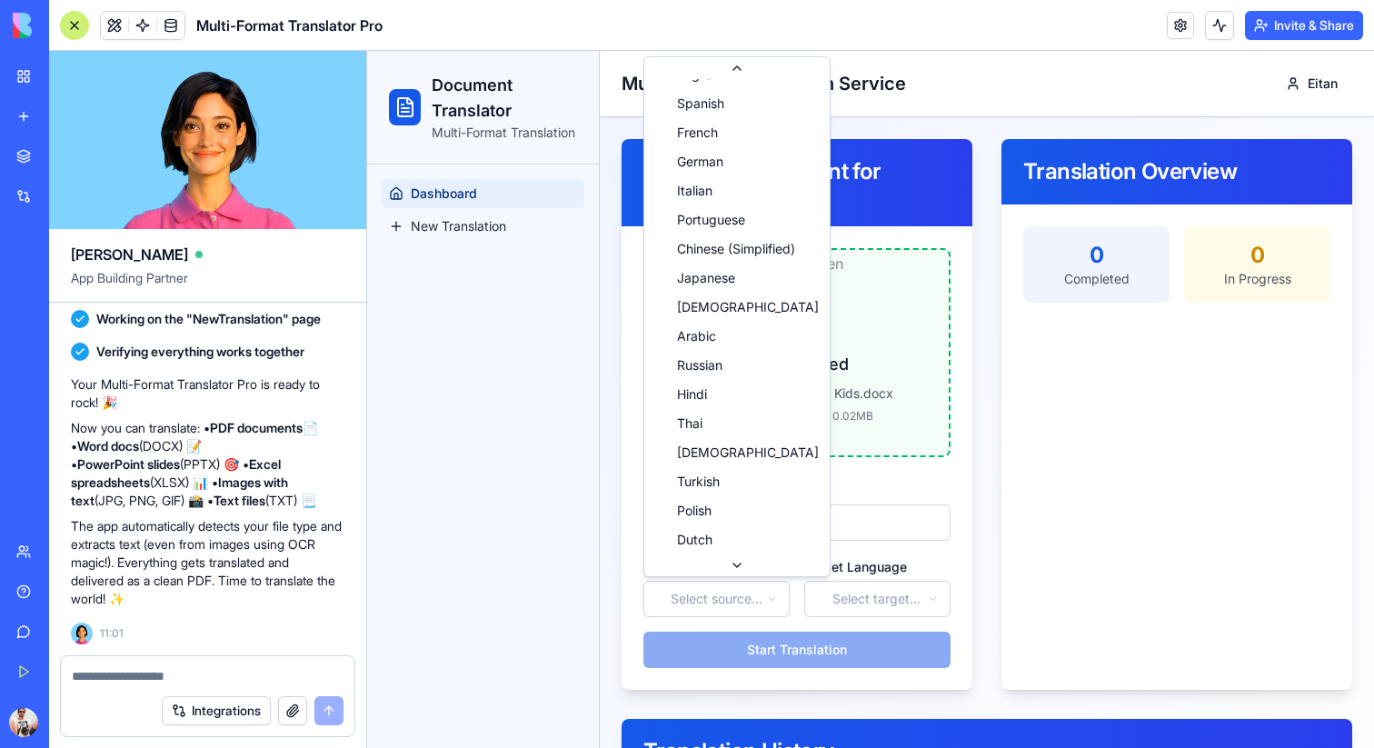
scroll to position [0, 0]
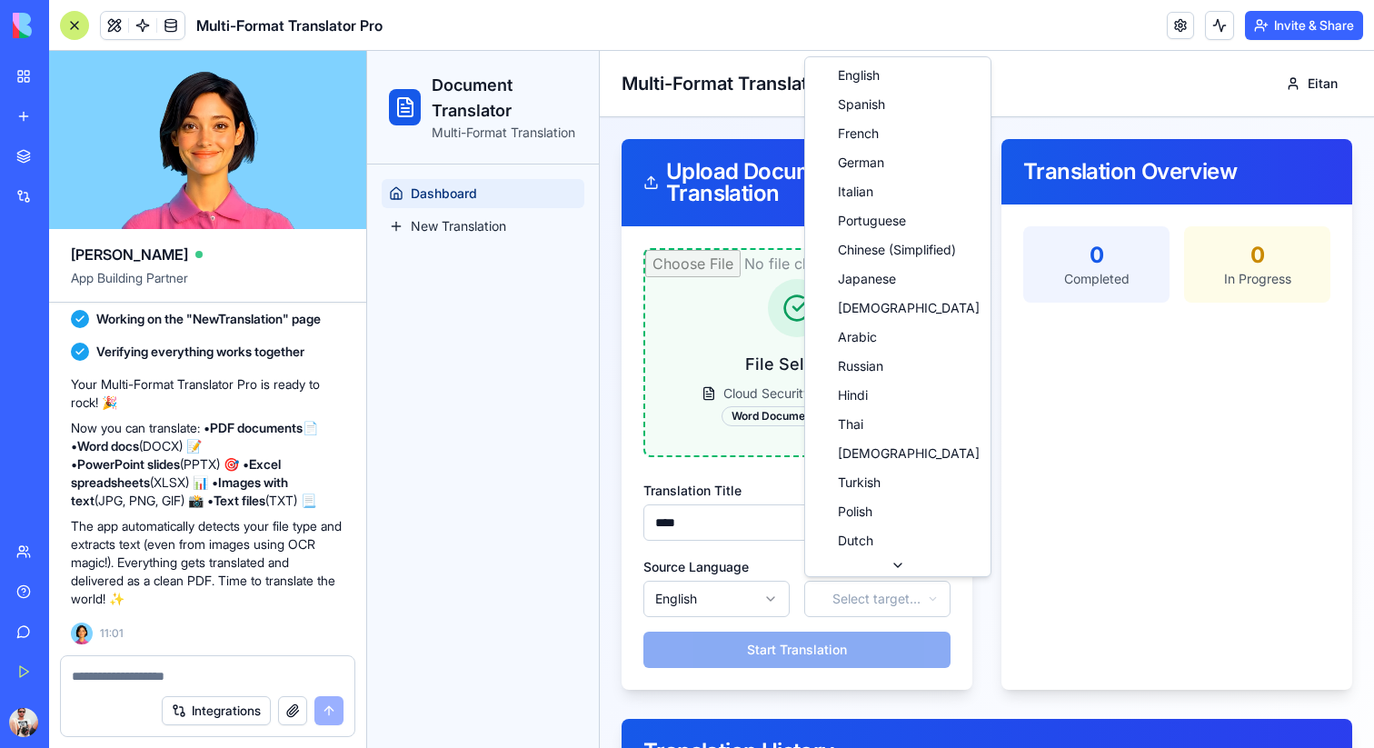
click at [843, 590] on html "**********" at bounding box center [870, 526] width 1007 height 950
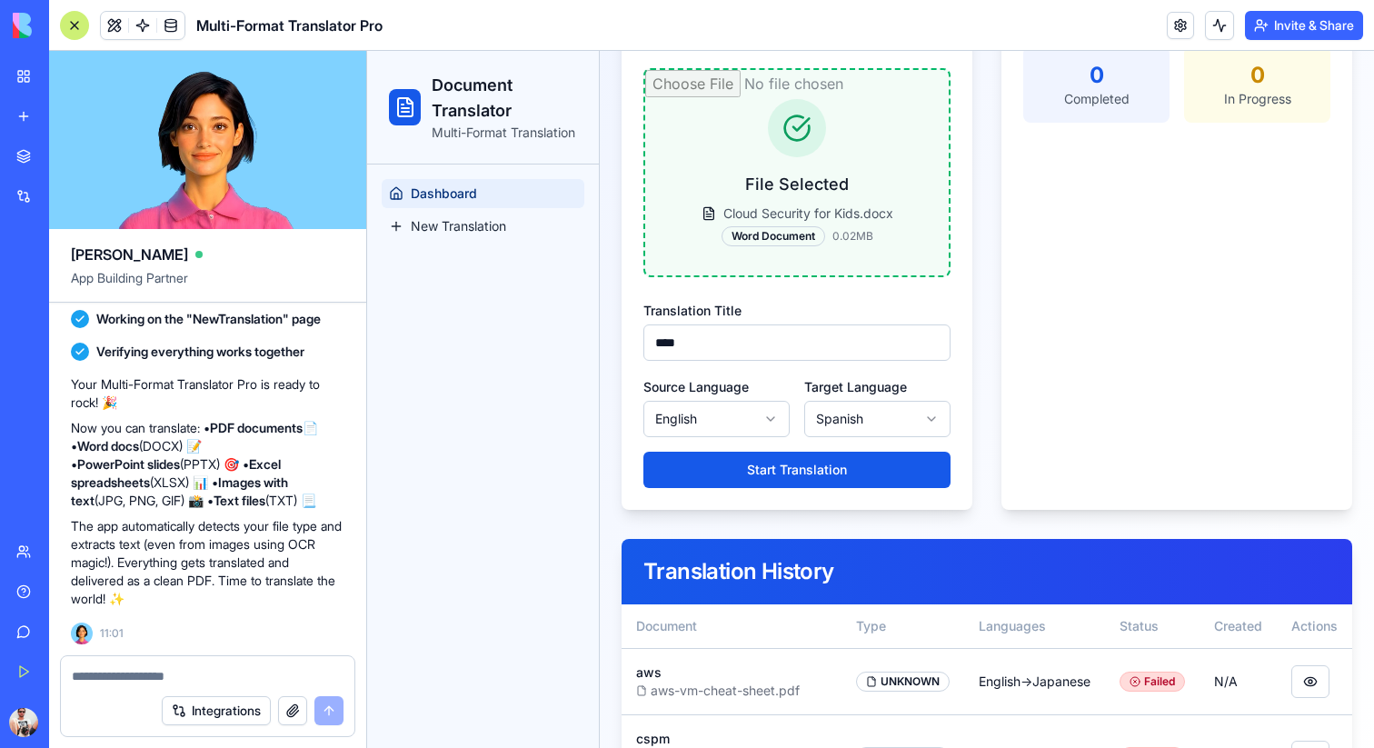
scroll to position [188, 0]
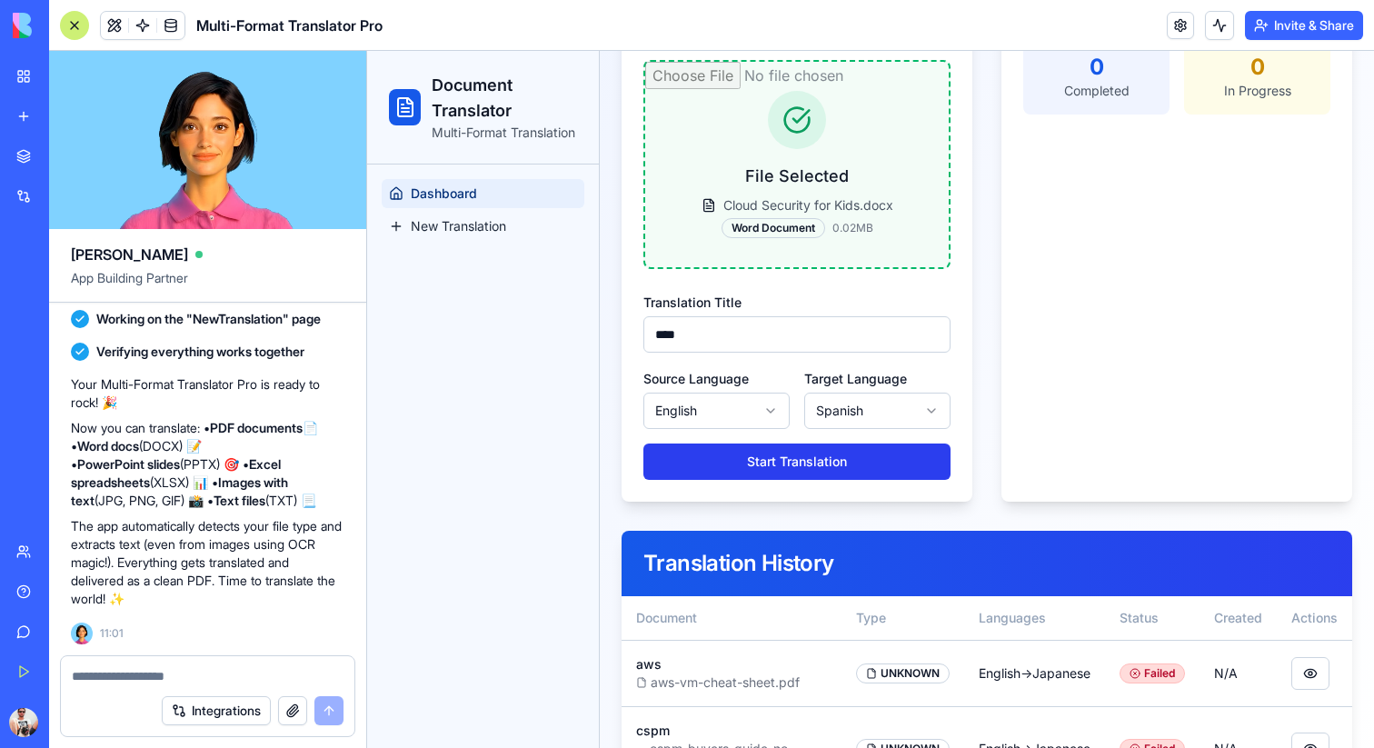
click at [775, 447] on button "Start Translation" at bounding box center [796, 462] width 307 height 36
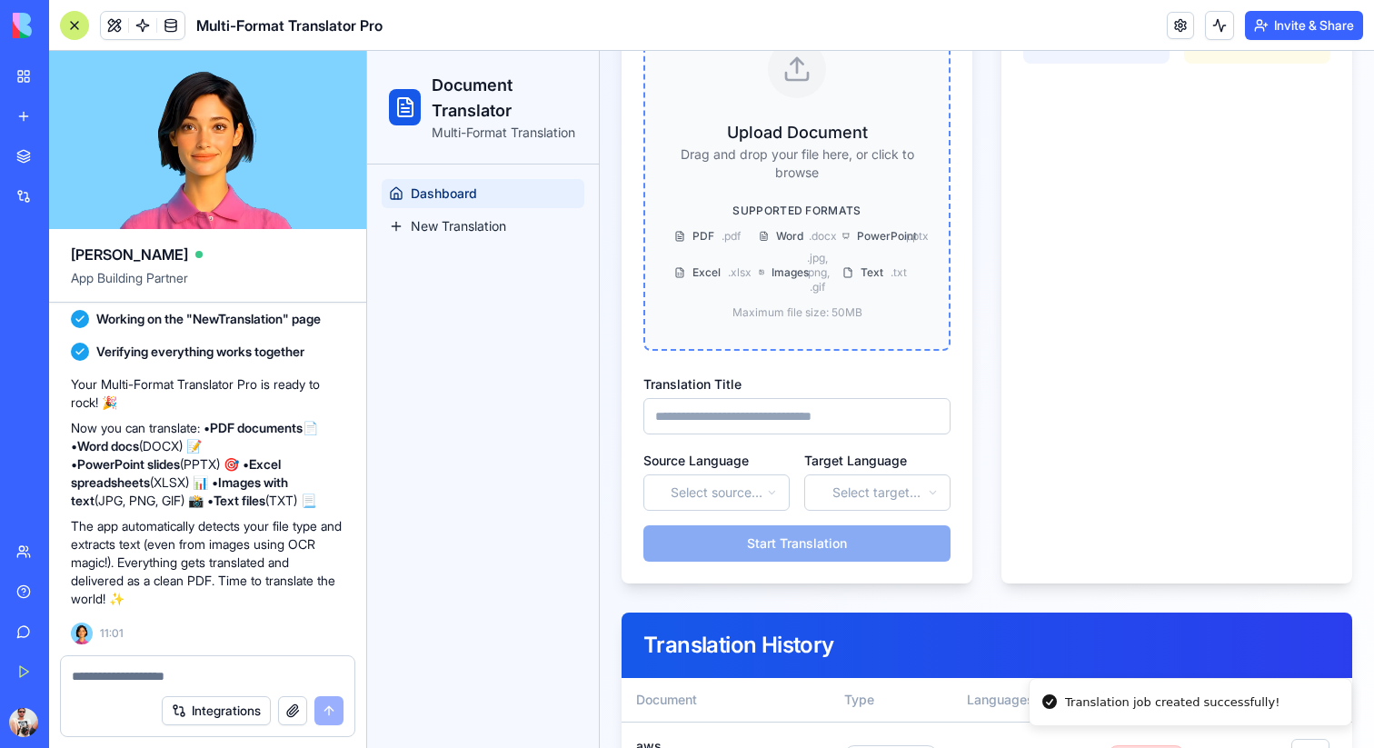
scroll to position [469, 0]
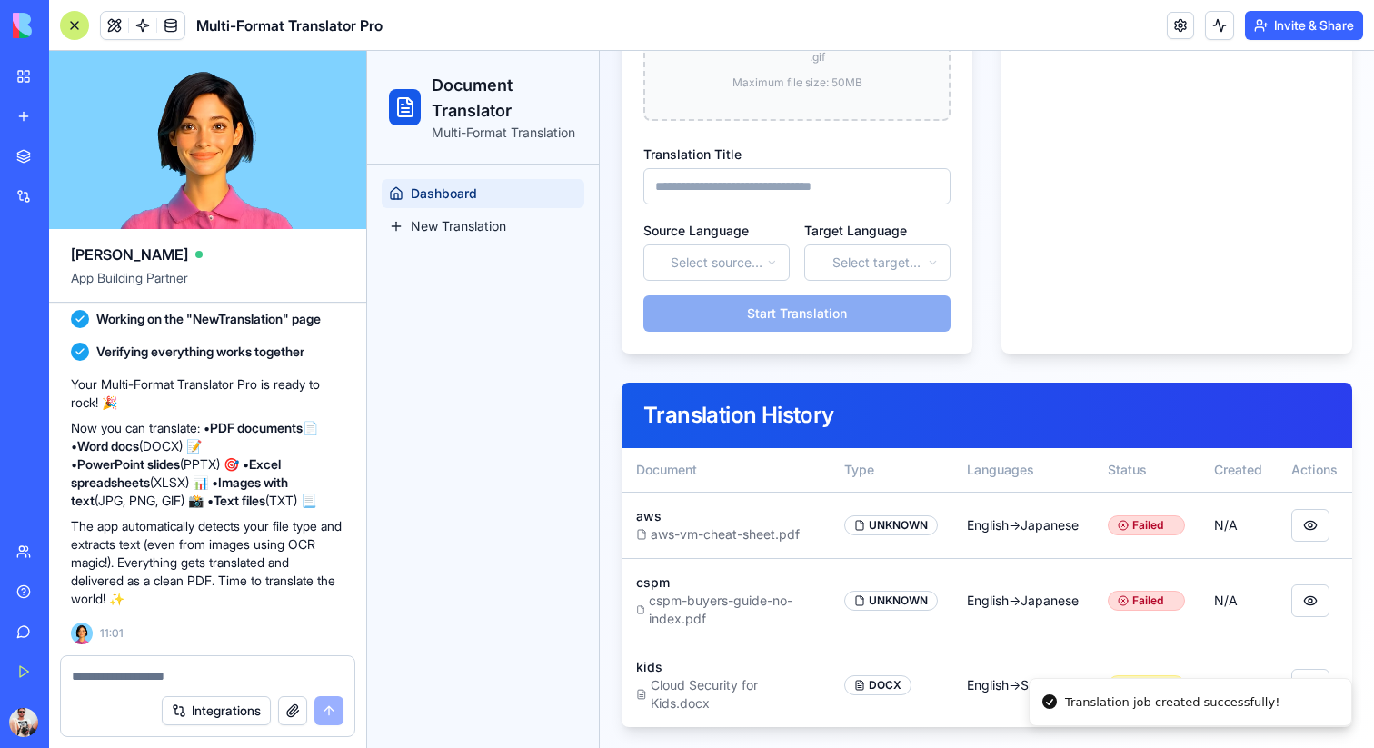
click at [1146, 707] on div "Translation job created successfully!" at bounding box center [1172, 702] width 214 height 18
click at [1046, 701] on icon "Notifications alt+T" at bounding box center [1049, 701] width 15 height 15
click at [1142, 674] on div "**********" at bounding box center [987, 198] width 774 height 1101
click at [1324, 685] on button at bounding box center [1310, 685] width 38 height 33
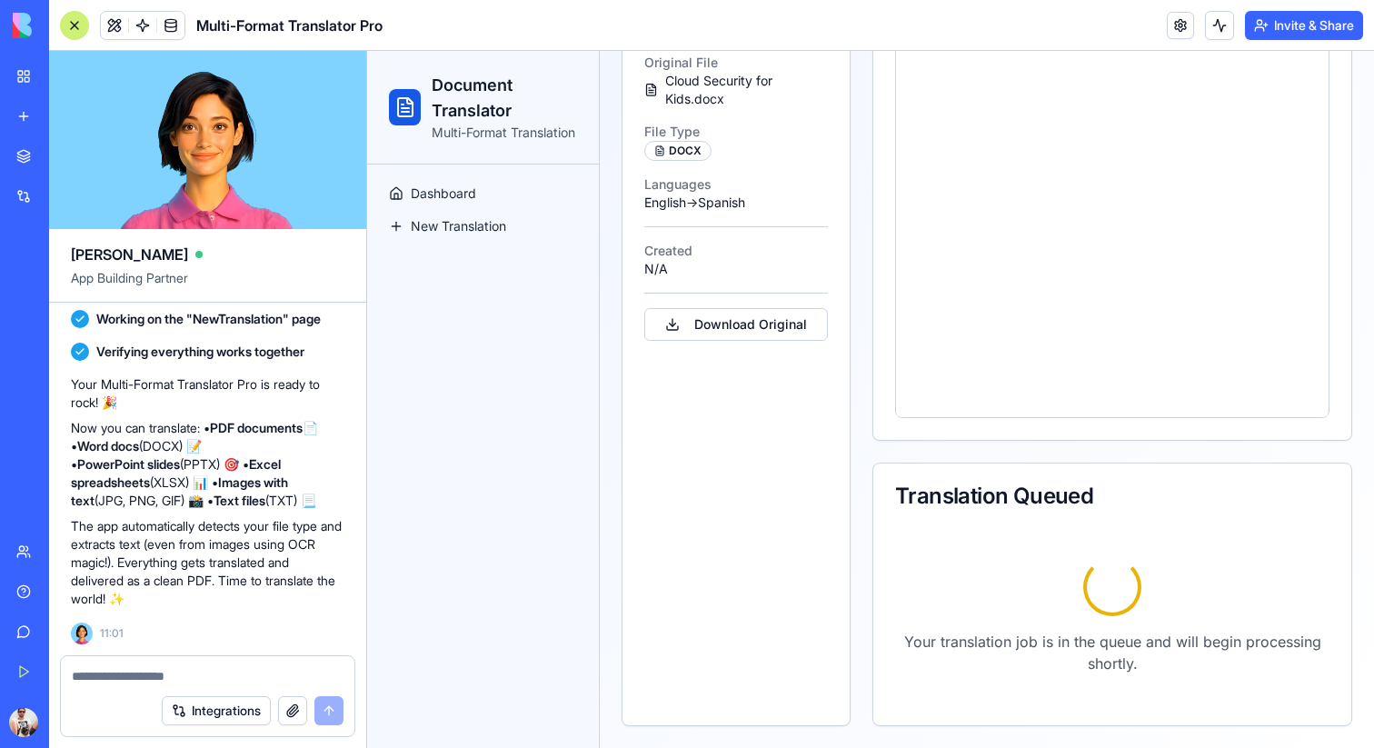
scroll to position [300, 0]
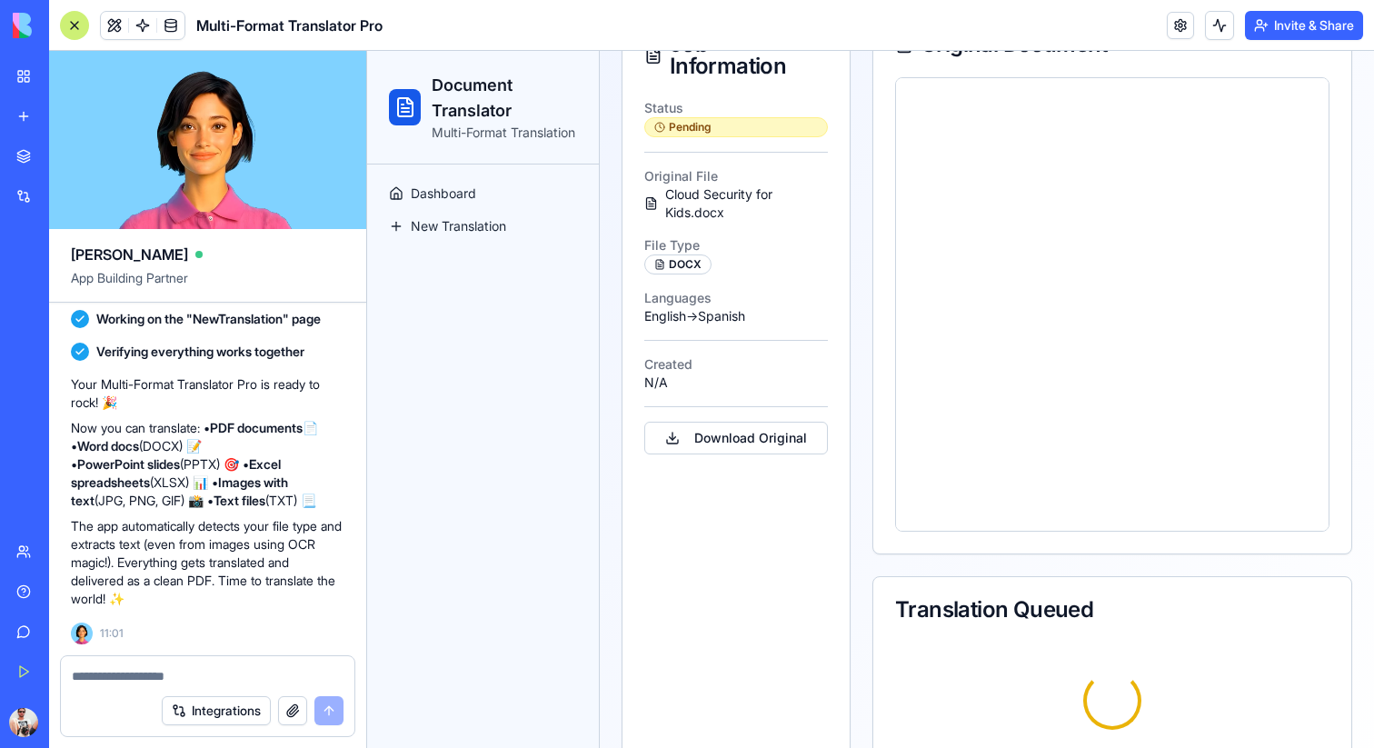
scroll to position [204, 0]
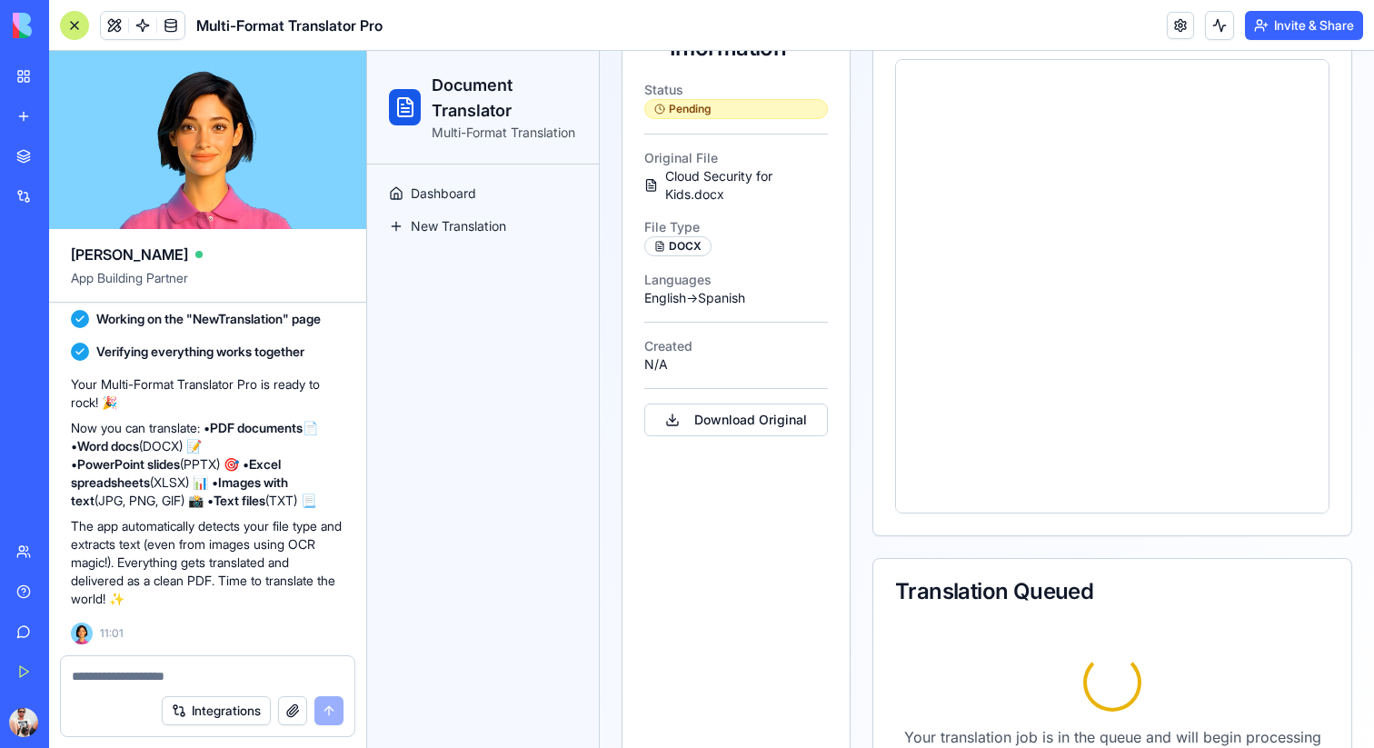
click at [220, 722] on button "Integrations" at bounding box center [216, 710] width 109 height 29
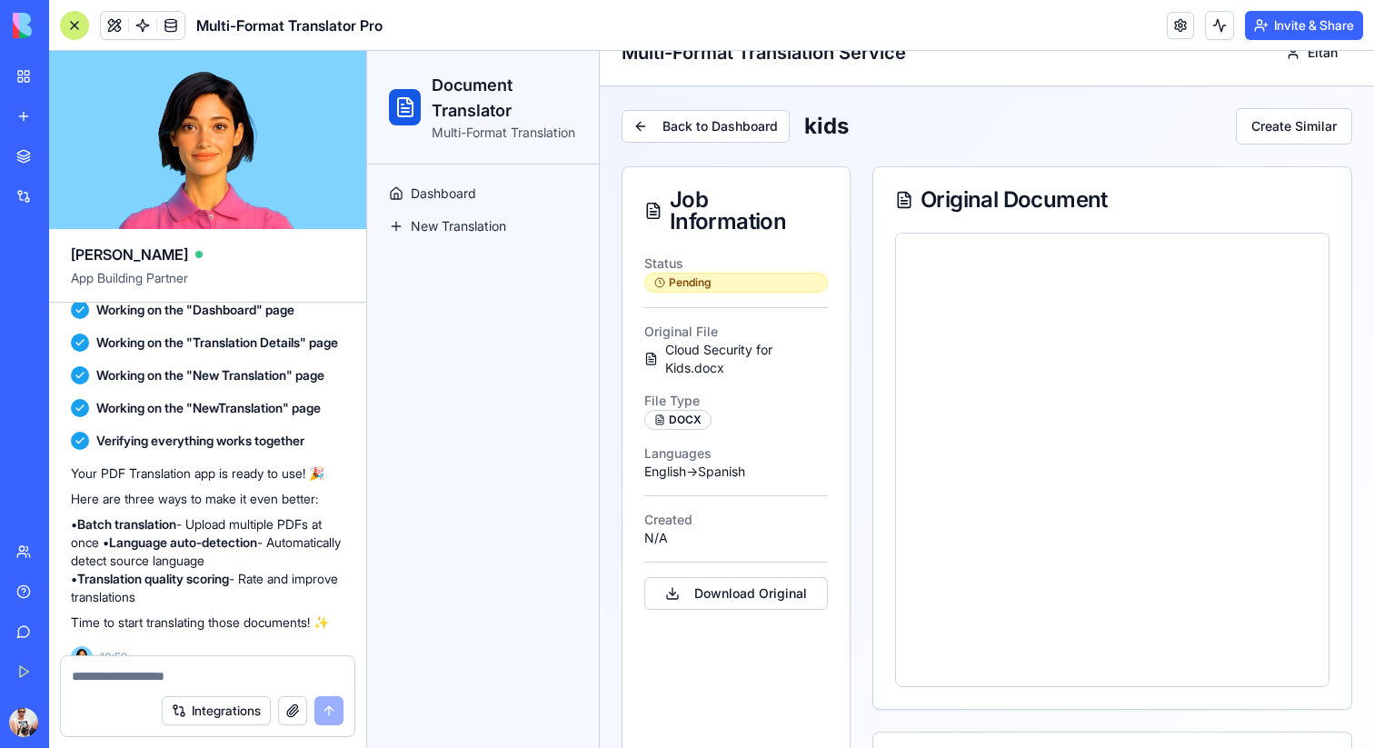
scroll to position [0, 0]
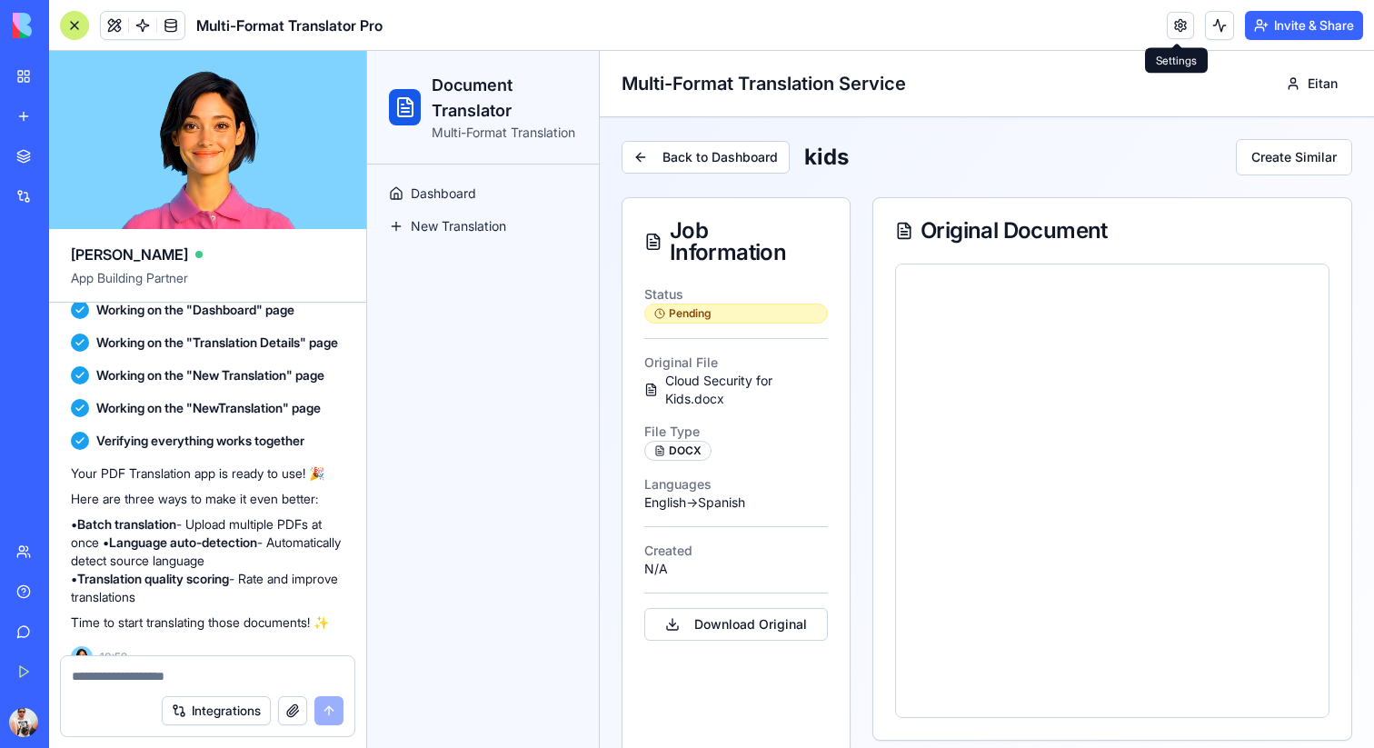
click at [1178, 26] on link at bounding box center [1180, 25] width 27 height 27
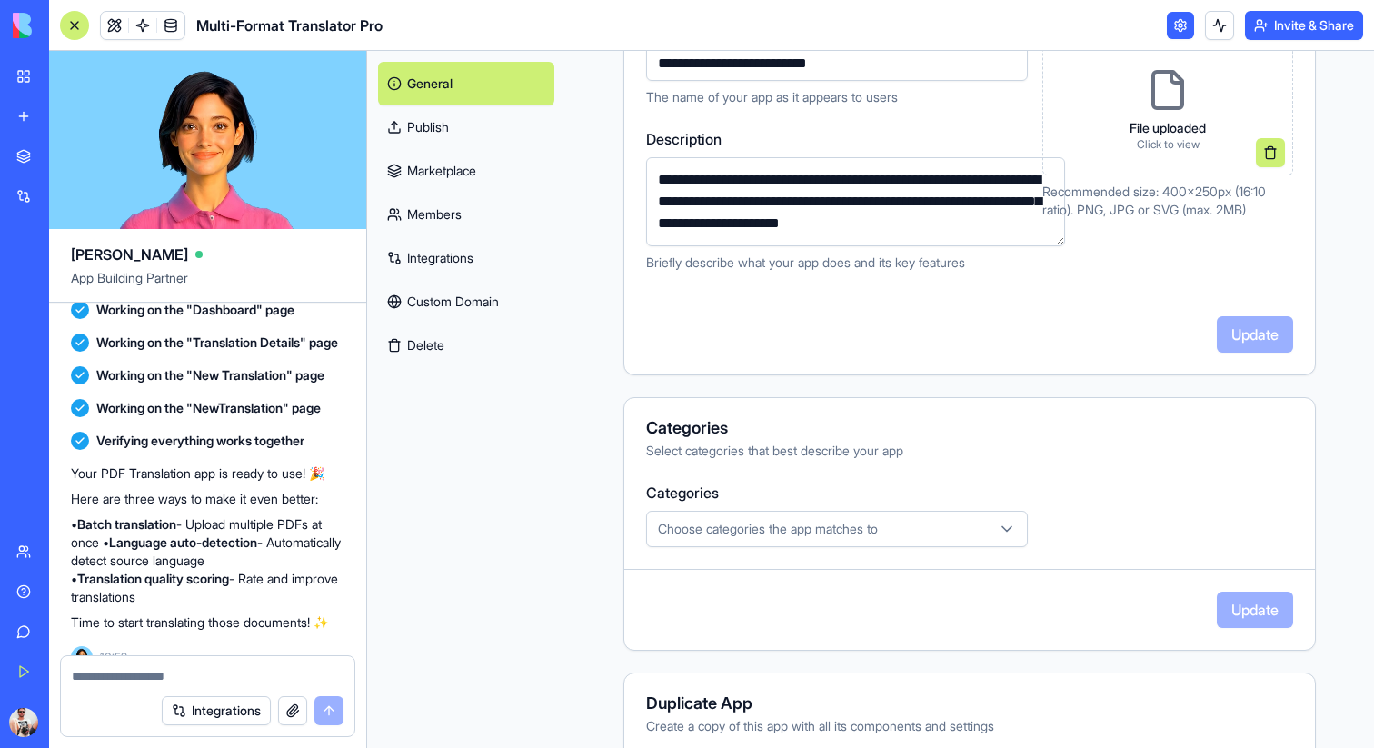
scroll to position [380, 0]
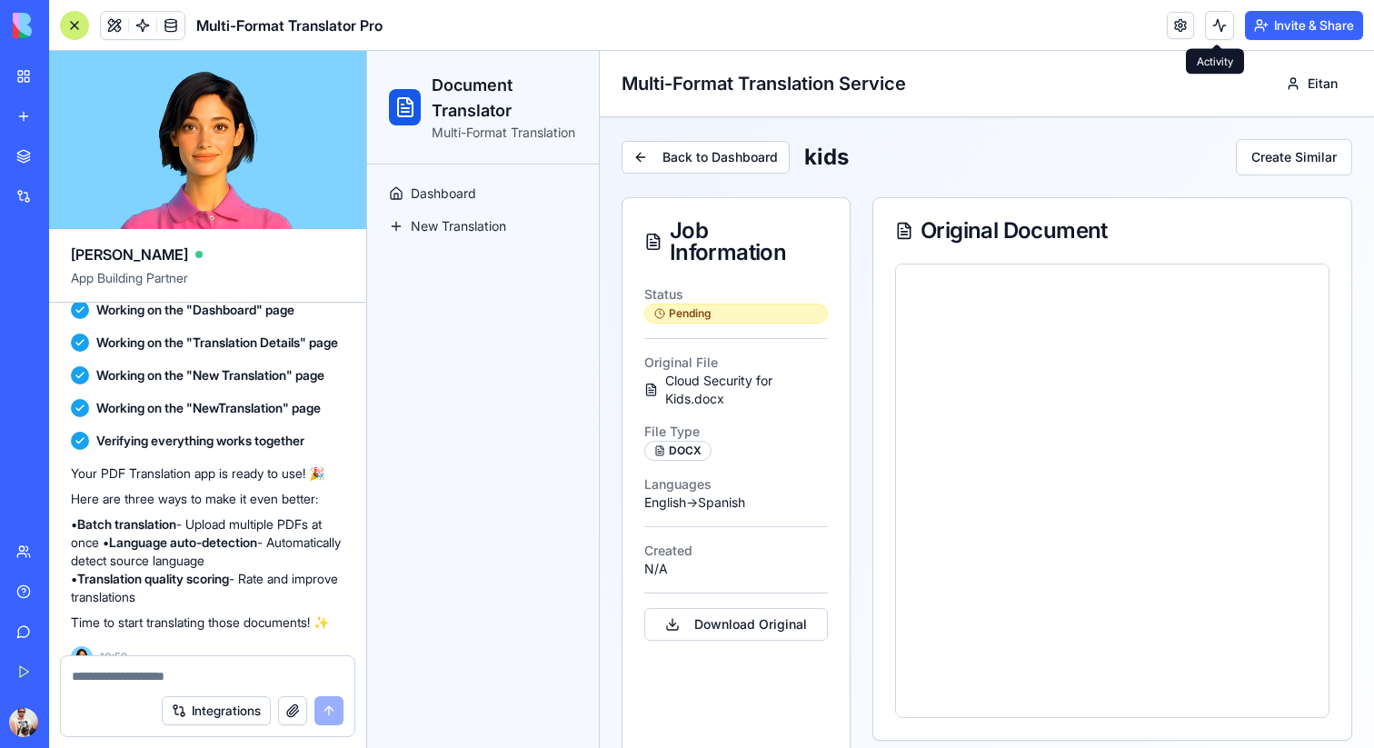
click at [1284, 29] on button "Invite & Share" at bounding box center [1304, 25] width 118 height 29
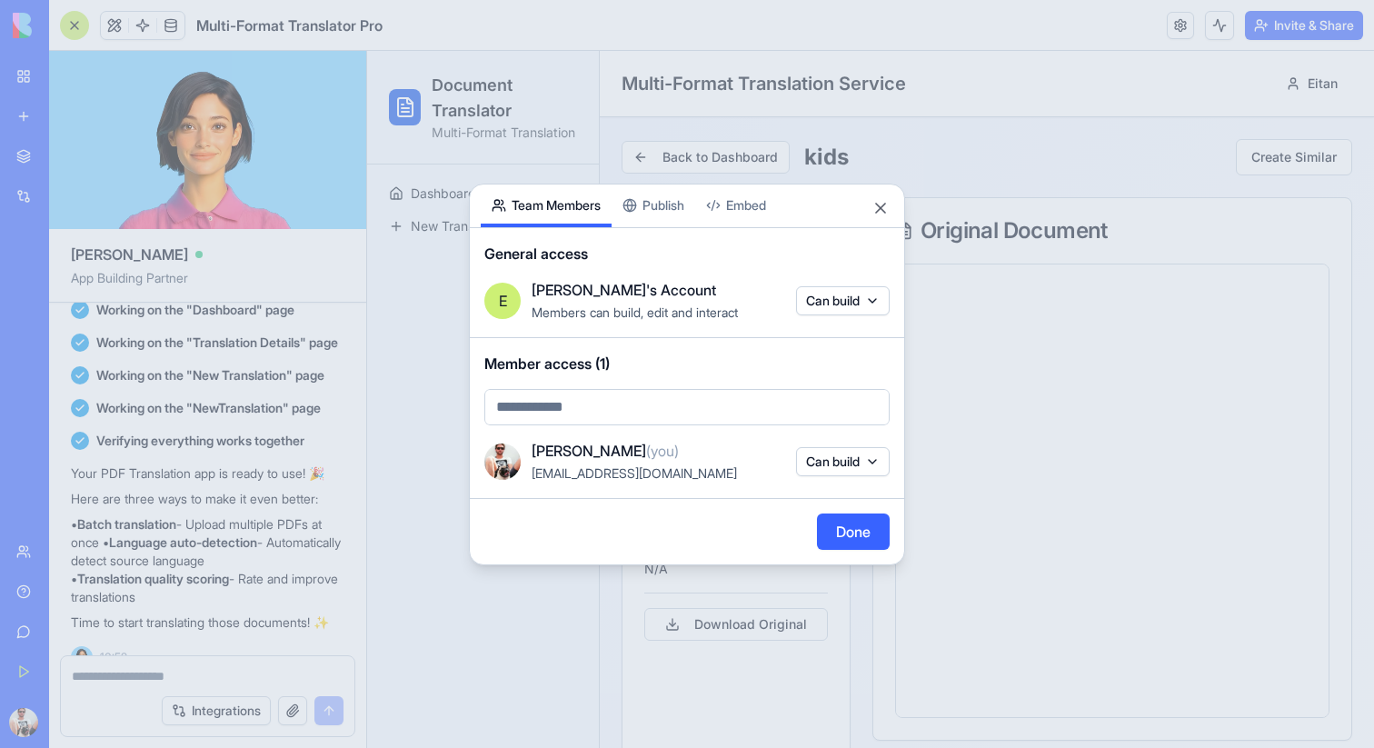
click at [664, 202] on div "Share App Team Members Publish Embed General access E [PERSON_NAME]'s Account M…" at bounding box center [687, 375] width 436 height 382
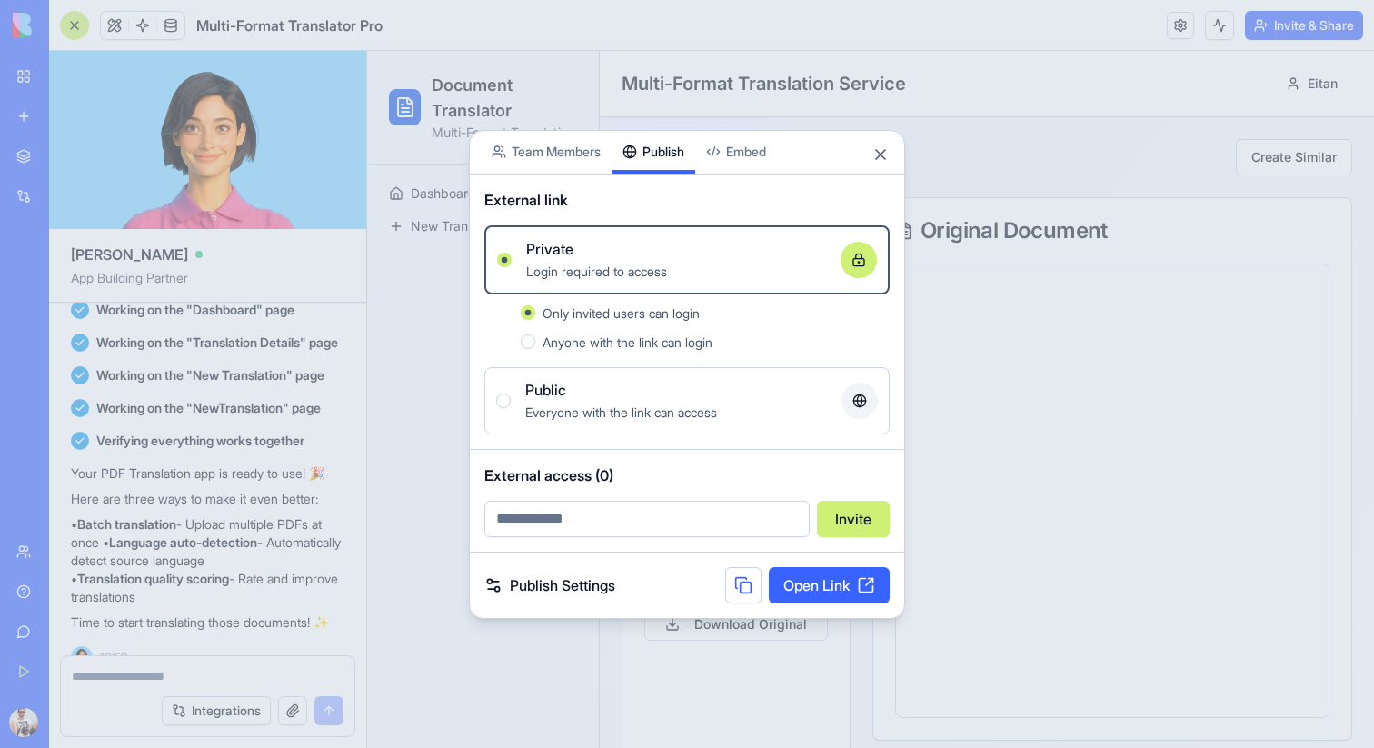
click at [695, 340] on span "Anyone with the link can login" at bounding box center [628, 341] width 170 height 15
click at [535, 340] on button "Anyone with the link can login" at bounding box center [528, 341] width 15 height 15
click at [667, 320] on span "Only invited users can login" at bounding box center [621, 312] width 157 height 15
click at [535, 320] on button "Only invited users can login" at bounding box center [528, 312] width 15 height 15
click at [830, 590] on link "Open Link" at bounding box center [829, 585] width 121 height 36
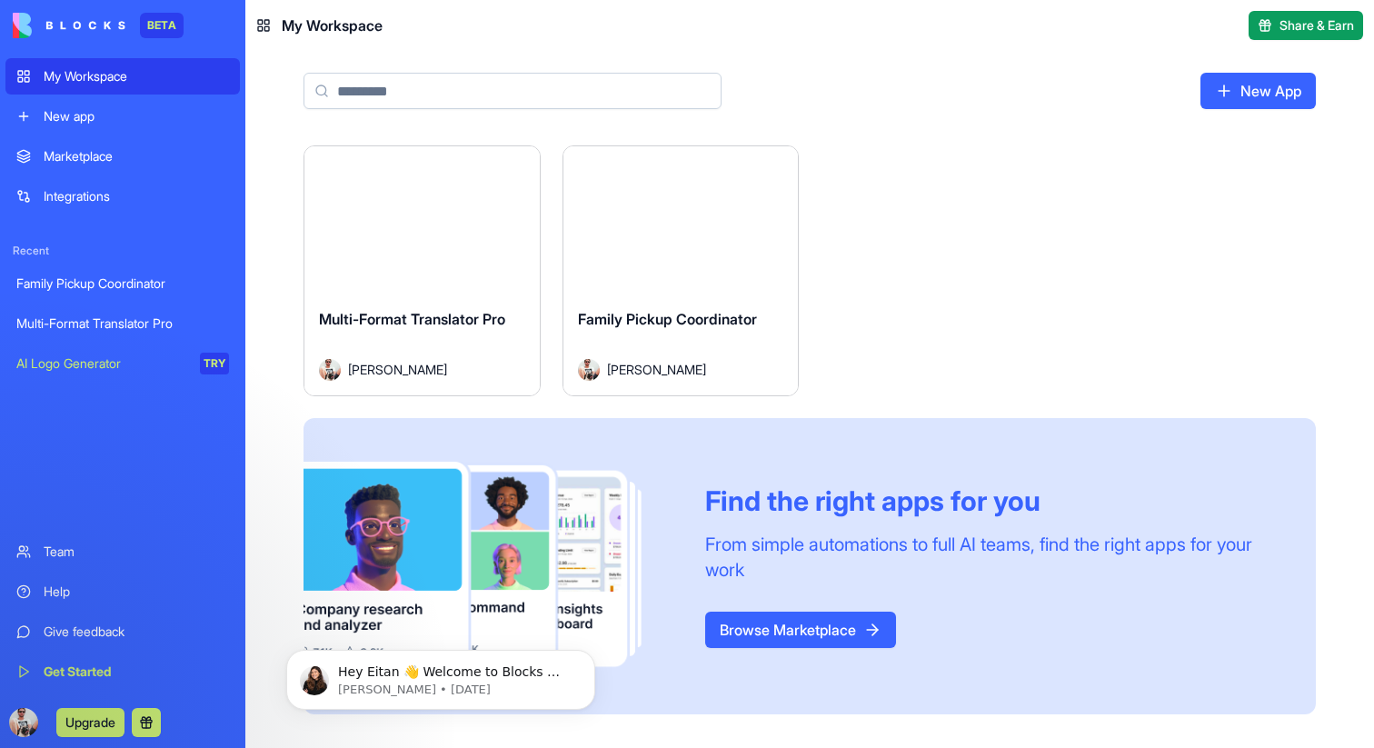
click at [415, 312] on span "Multi-Format Translator Pro" at bounding box center [412, 319] width 186 height 18
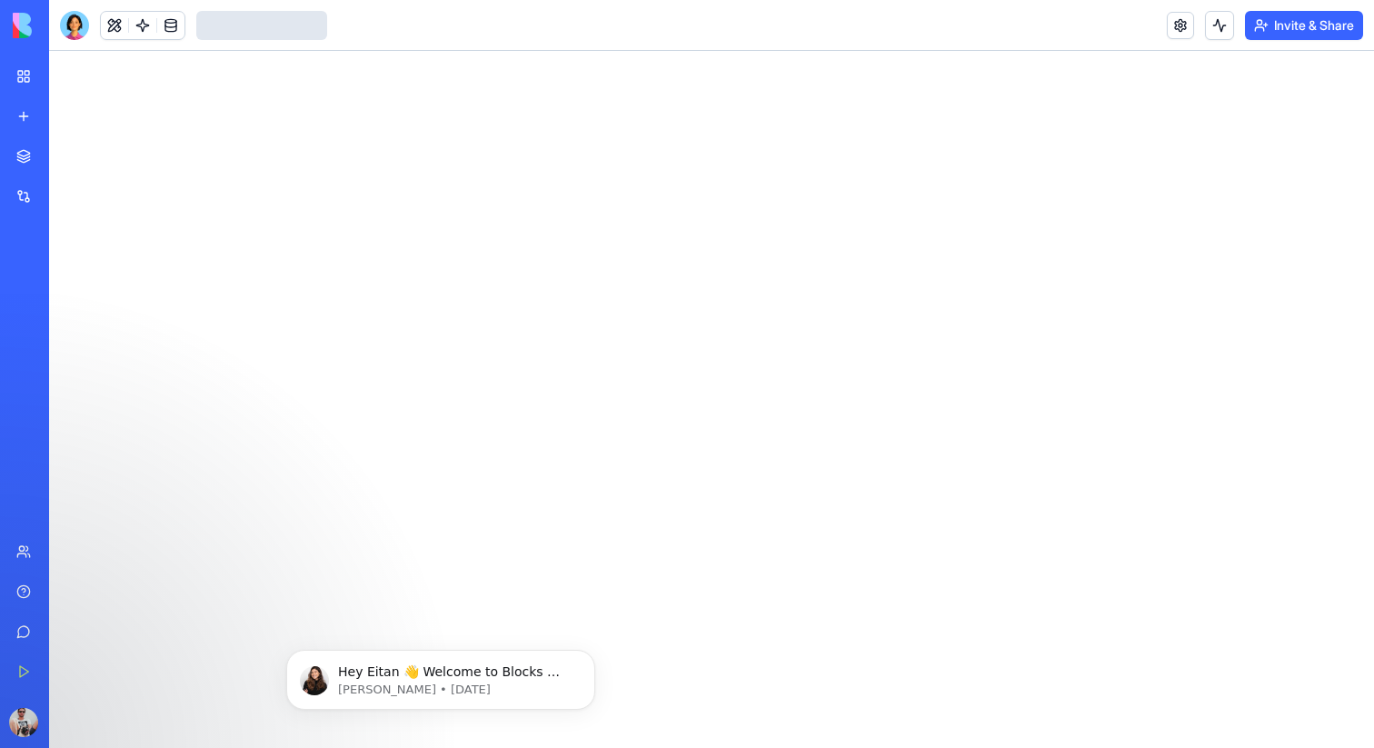
click at [1173, 18] on link at bounding box center [1180, 25] width 27 height 27
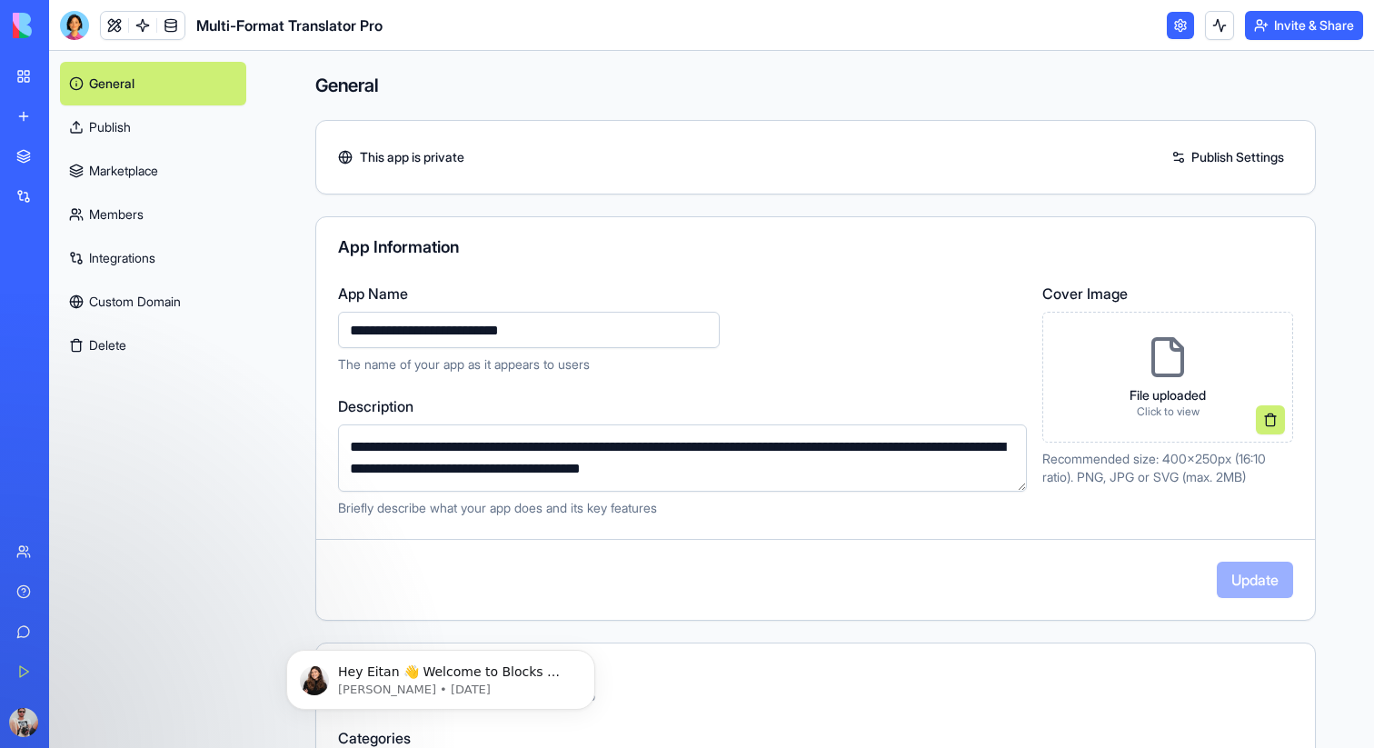
click at [483, 159] on div "This app is private Publish Settings" at bounding box center [815, 157] width 999 height 29
click at [1205, 157] on link "Publish Settings" at bounding box center [1227, 157] width 131 height 29
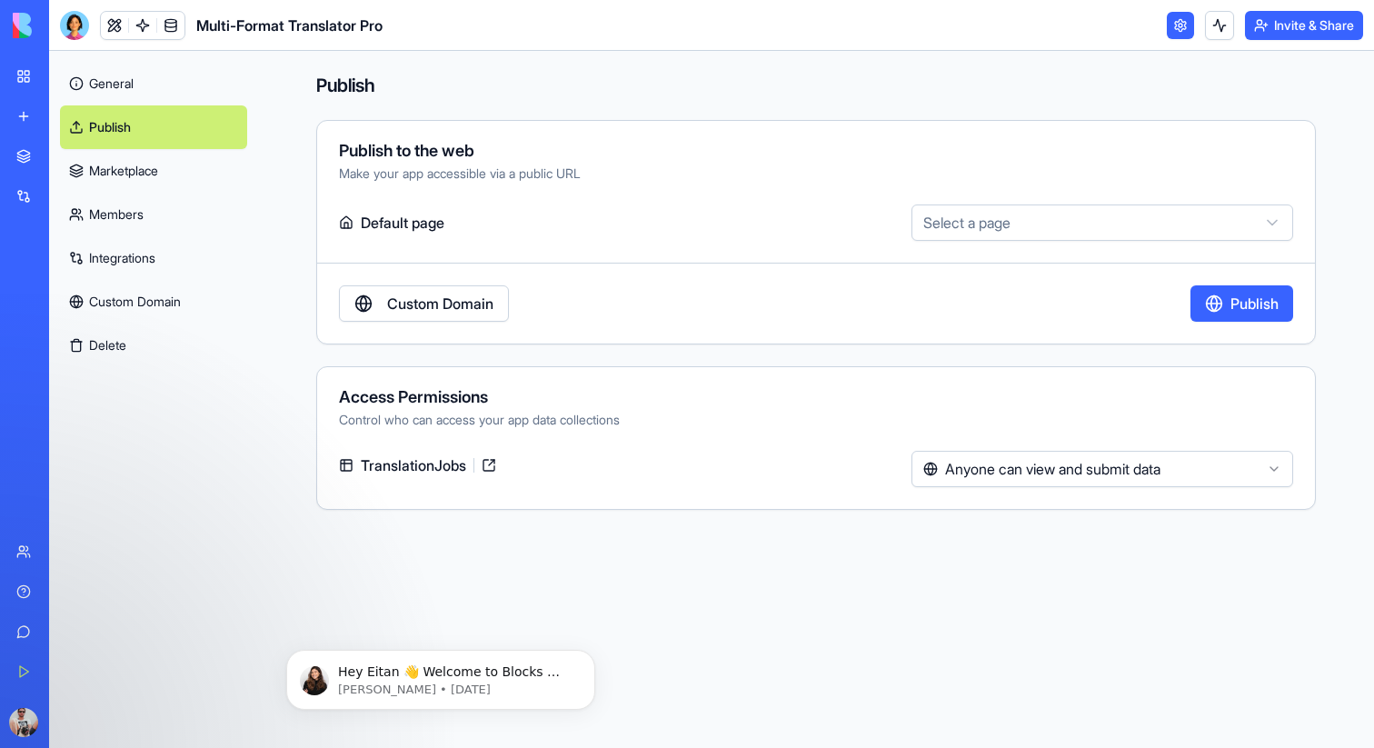
click at [1266, 307] on button "Publish" at bounding box center [1242, 303] width 103 height 36
click at [1185, 13] on link at bounding box center [1180, 25] width 27 height 27
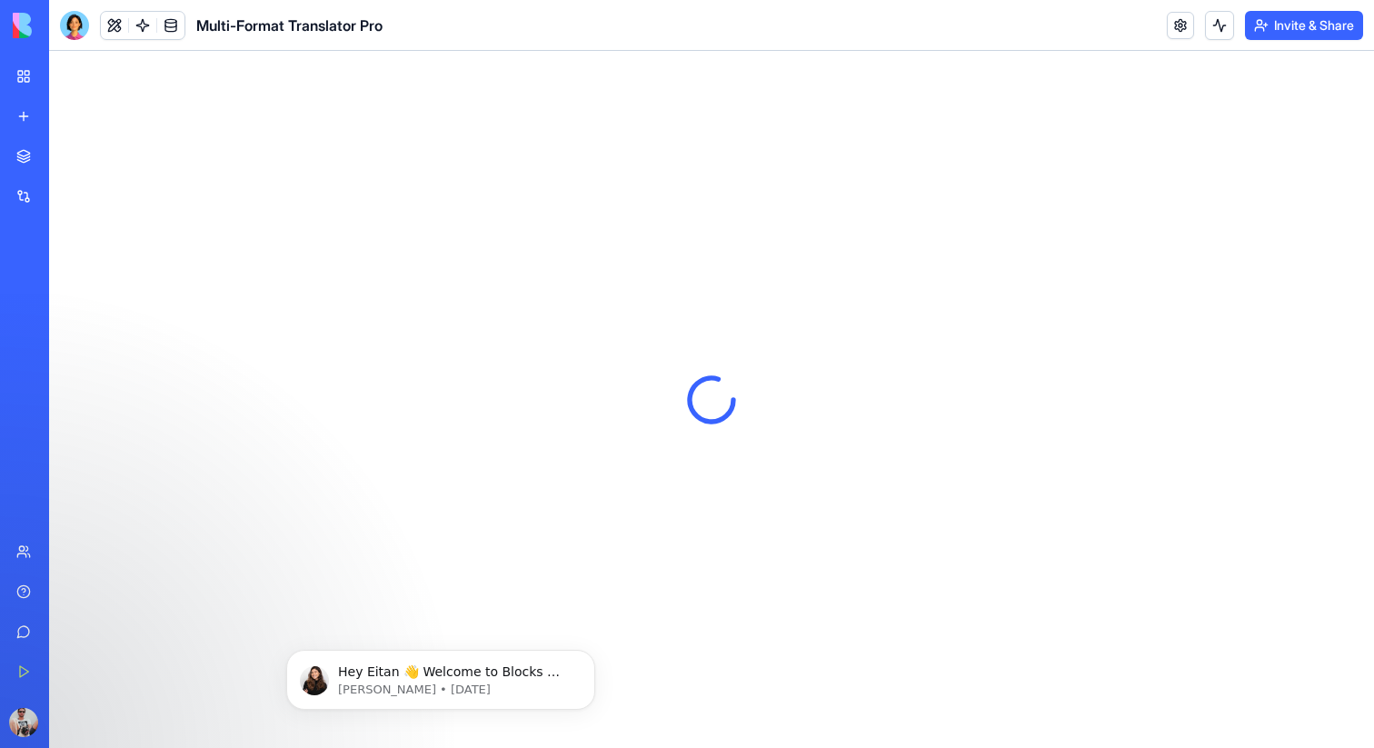
click at [1289, 25] on button "Invite & Share" at bounding box center [1304, 25] width 118 height 29
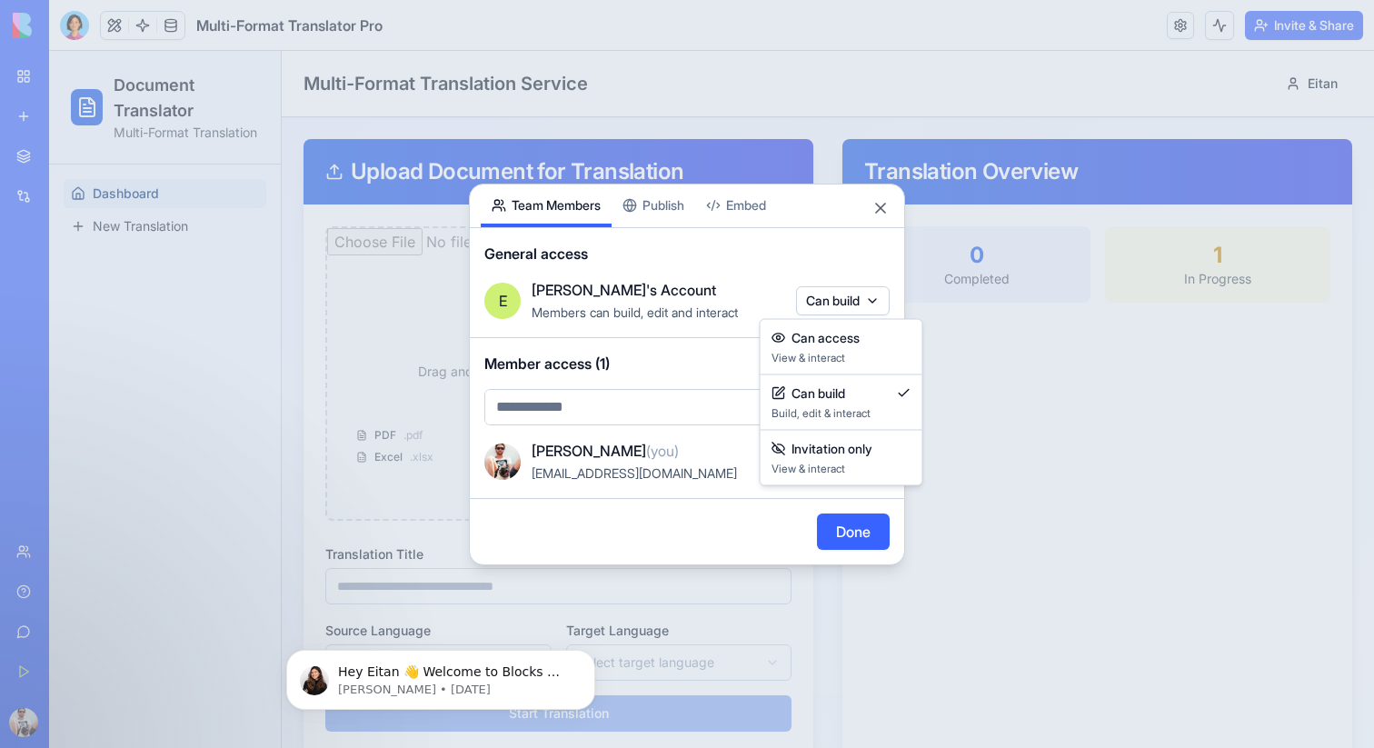
click at [825, 296] on body "BETA My Workspace New app Marketplace Integrations Recent Family Pickup Coordin…" at bounding box center [687, 374] width 1374 height 748
click at [749, 280] on div at bounding box center [687, 374] width 1374 height 748
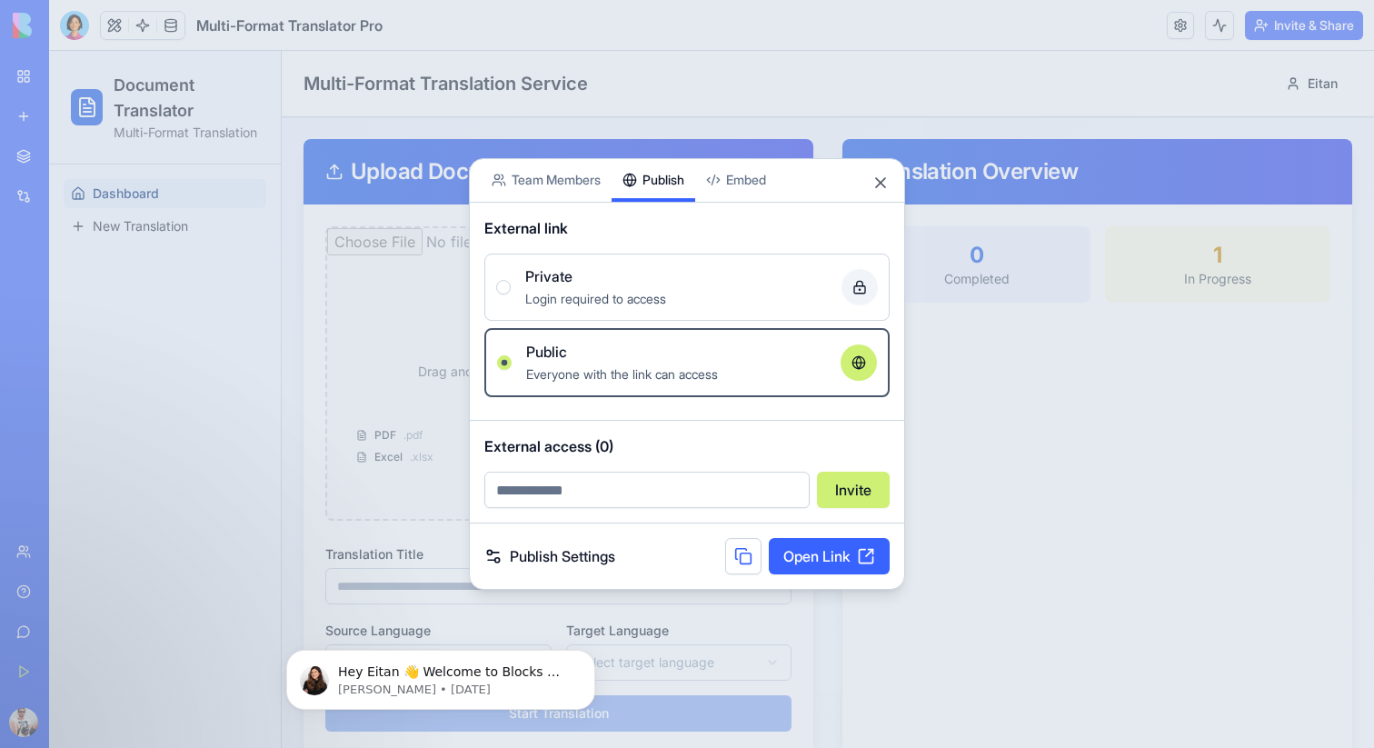
click at [677, 208] on div "Share App Team Members Publish Embed External link Private Login required to ac…" at bounding box center [687, 374] width 436 height 433
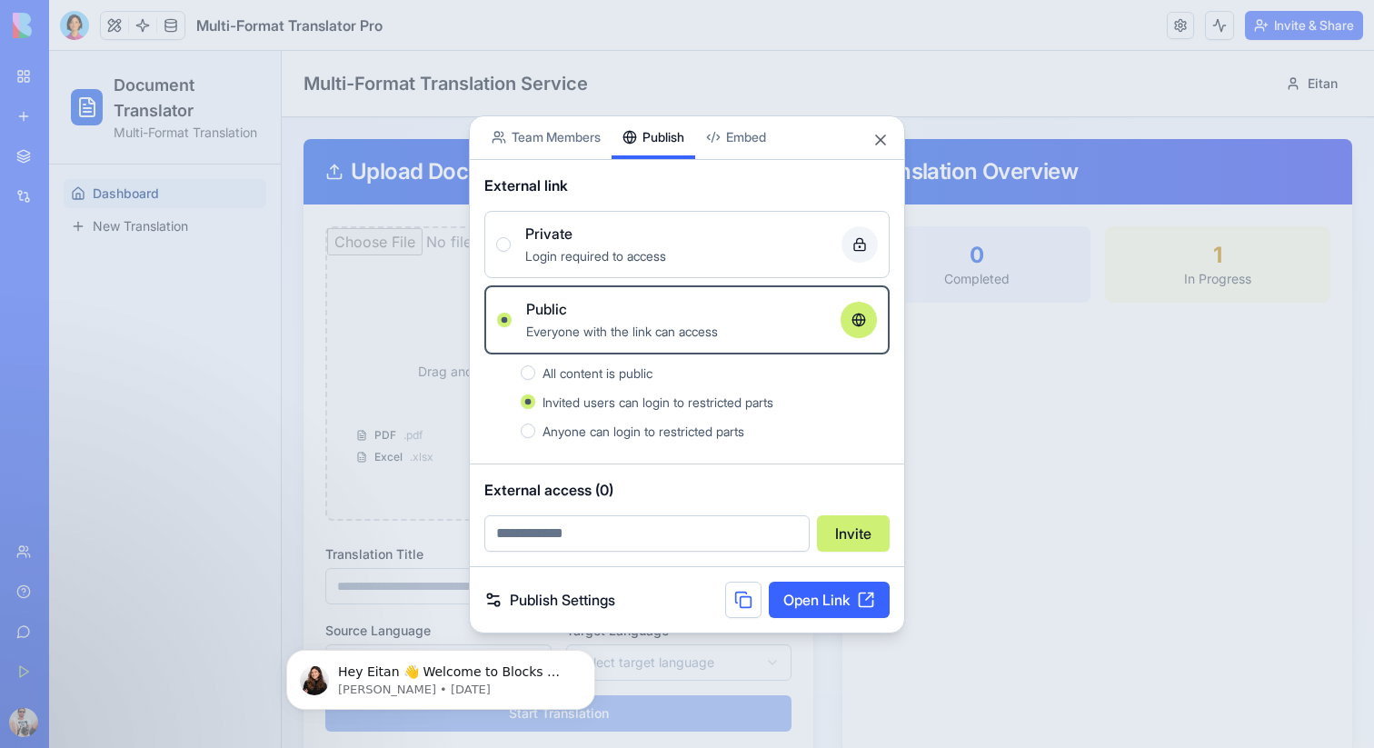
click at [577, 334] on span "Everyone with the link can access" at bounding box center [622, 331] width 192 height 15
click at [512, 327] on button "Public Everyone with the link can access" at bounding box center [504, 320] width 15 height 15
click at [567, 374] on span "All content is public" at bounding box center [598, 372] width 110 height 15
click at [535, 374] on button "All content is public" at bounding box center [528, 372] width 15 height 15
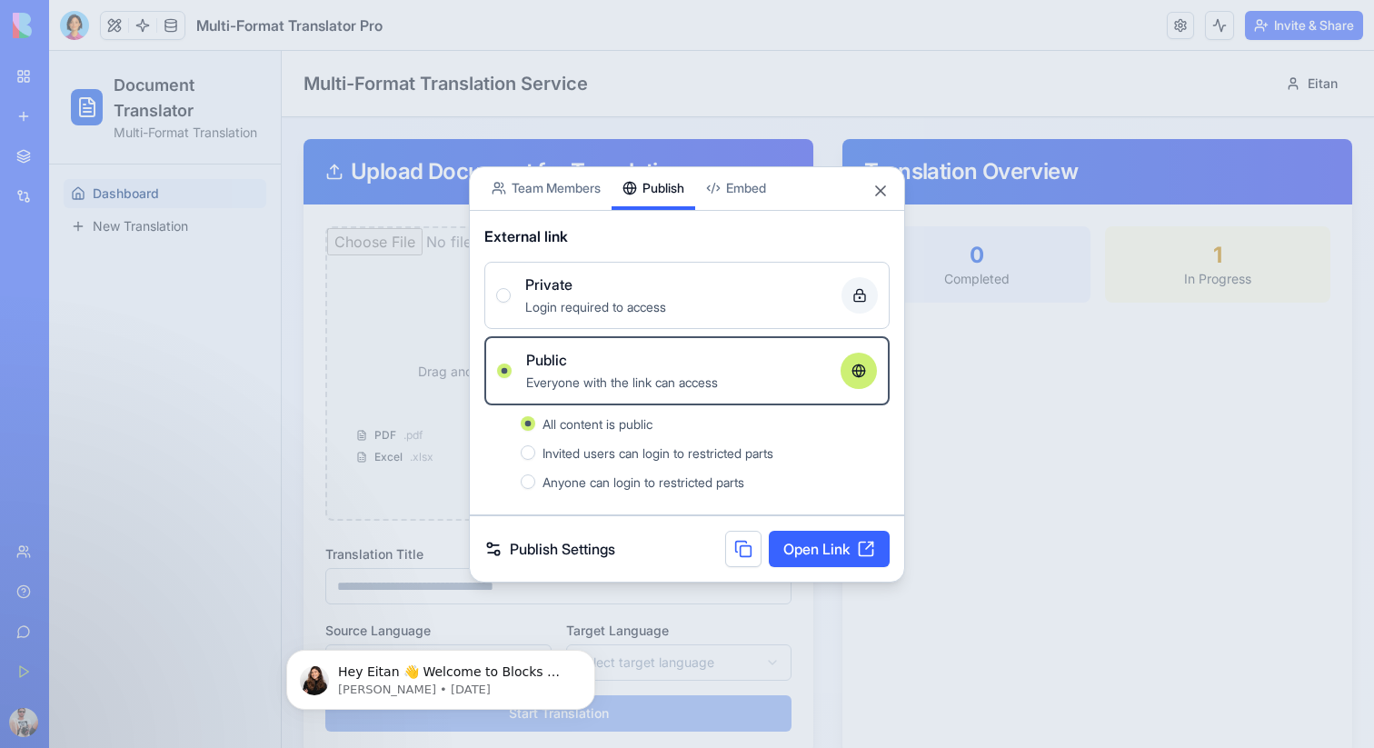
click at [552, 557] on link "Publish Settings" at bounding box center [549, 549] width 131 height 22
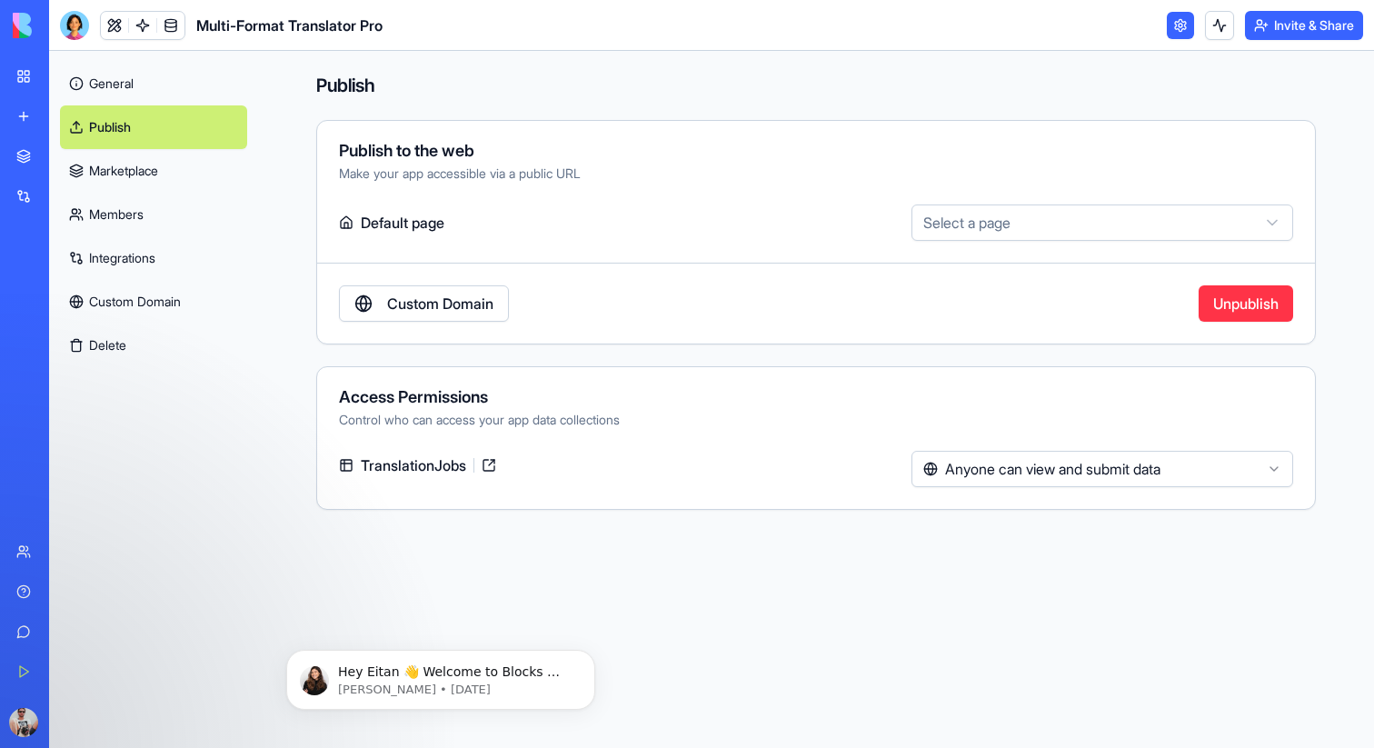
click at [1181, 25] on link at bounding box center [1180, 25] width 27 height 27
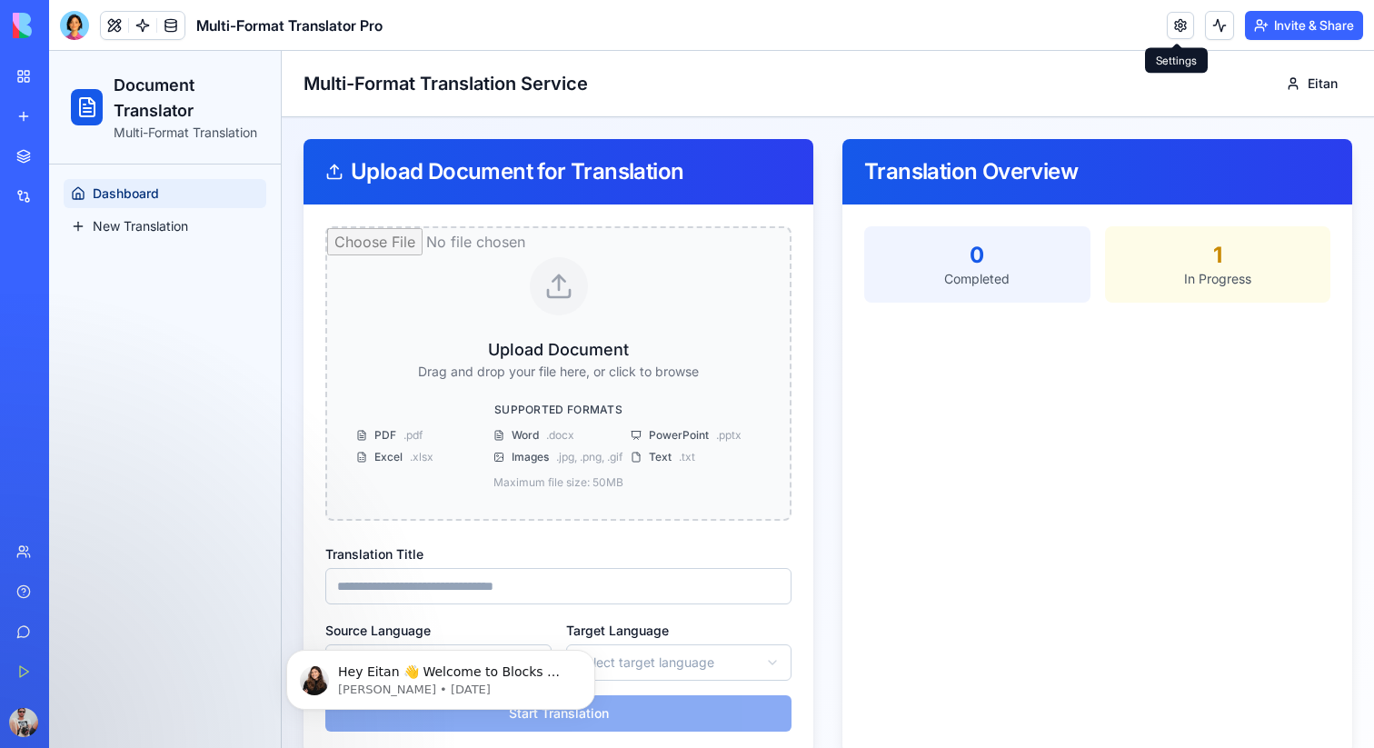
click at [1176, 25] on link at bounding box center [1180, 25] width 27 height 27
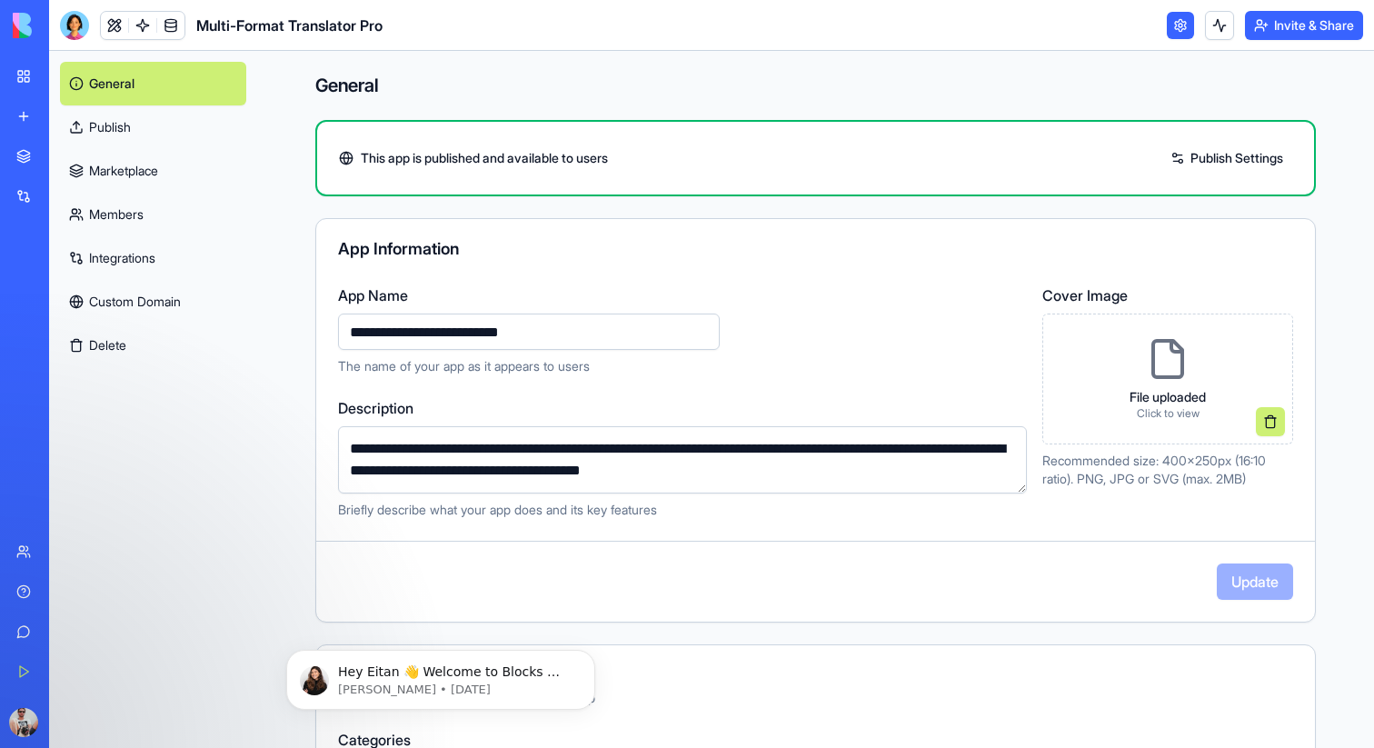
click at [1201, 167] on link "Publish Settings" at bounding box center [1227, 158] width 131 height 29
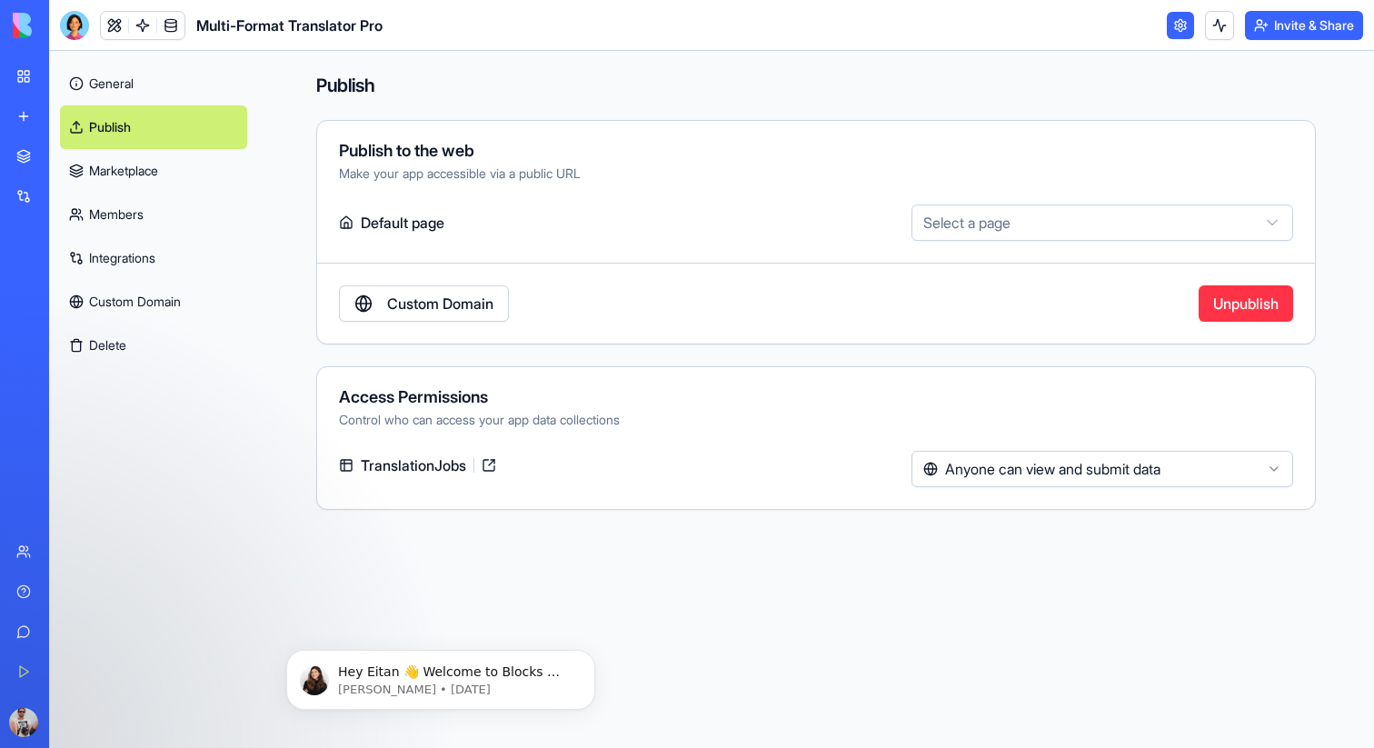
click at [1251, 30] on button "Invite & Share" at bounding box center [1304, 25] width 118 height 29
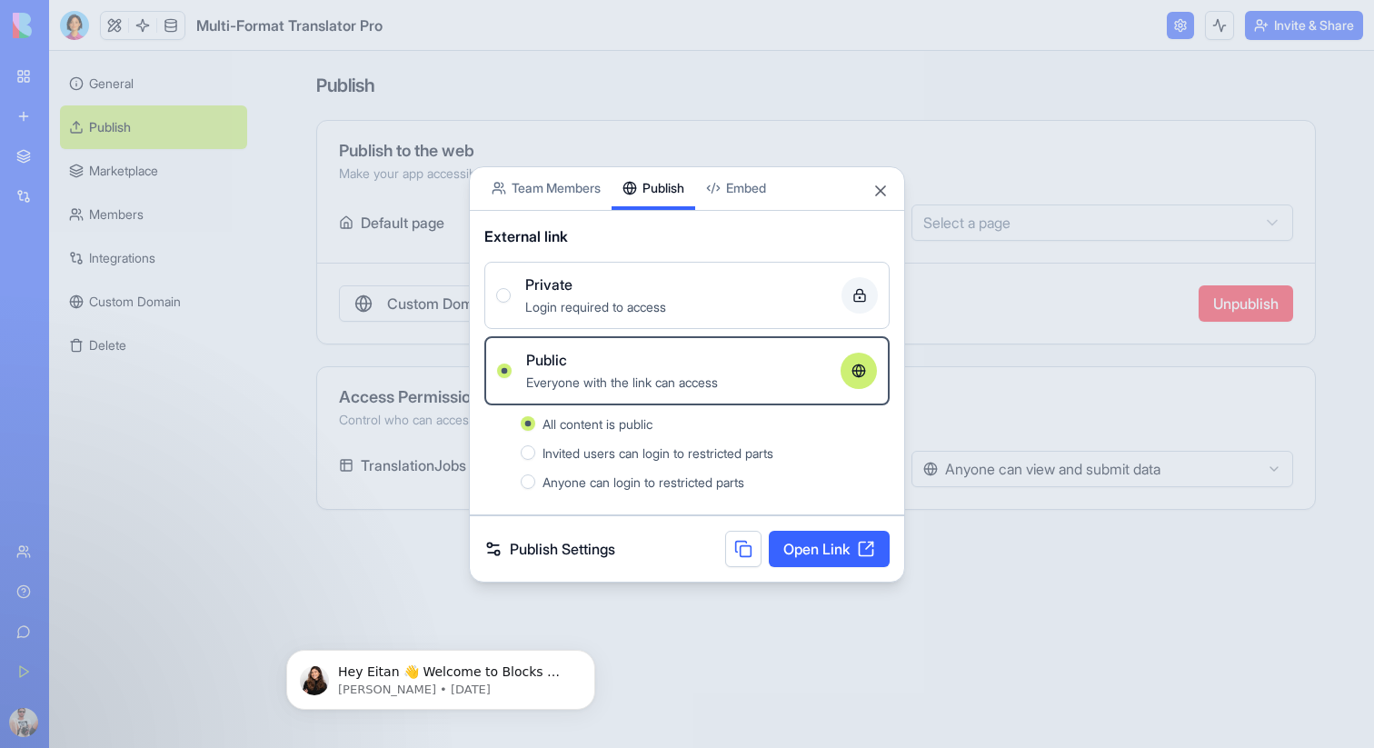
click at [736, 542] on button at bounding box center [743, 549] width 36 height 36
click at [881, 195] on button "Close" at bounding box center [881, 191] width 18 height 18
